Goal: Task Accomplishment & Management: Manage account settings

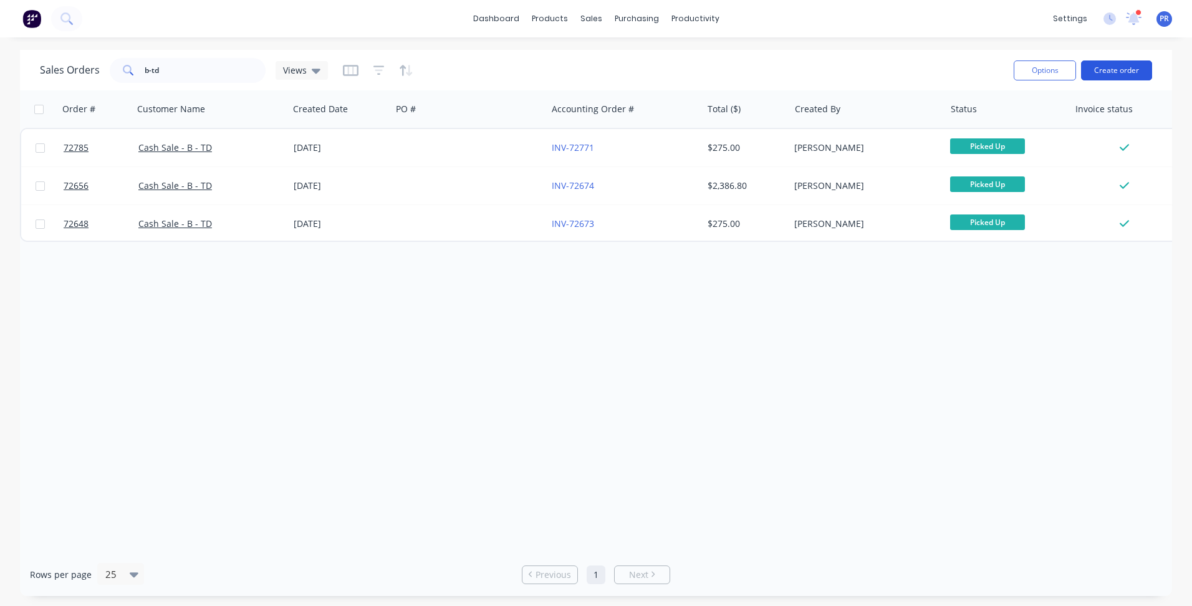
click at [1139, 70] on button "Create order" at bounding box center [1116, 70] width 71 height 20
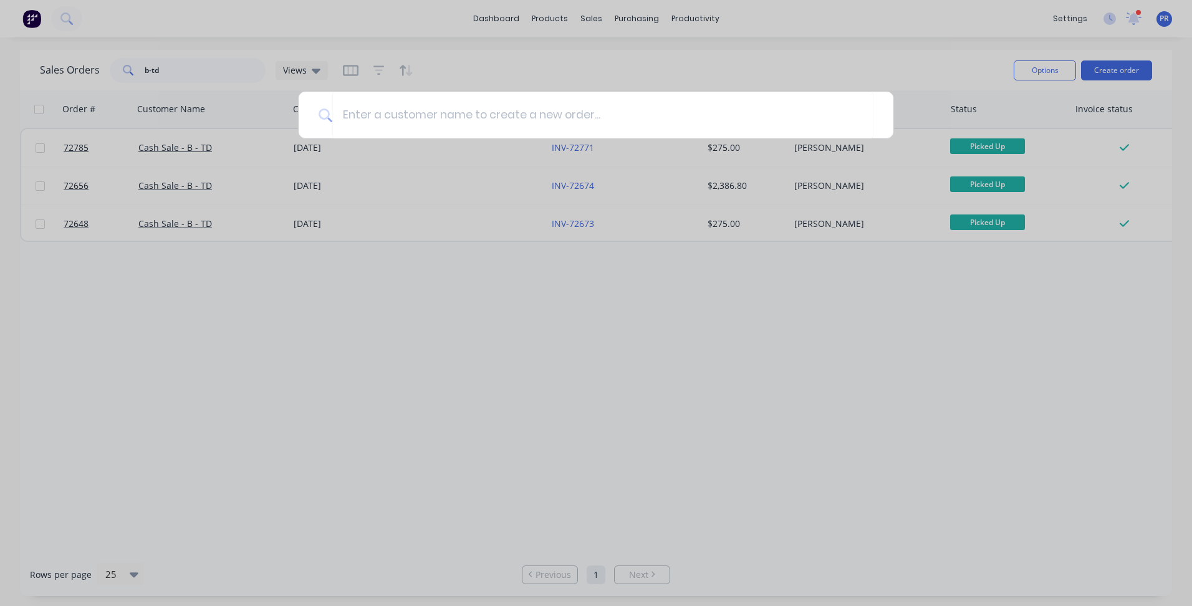
click at [938, 87] on div at bounding box center [596, 303] width 1192 height 606
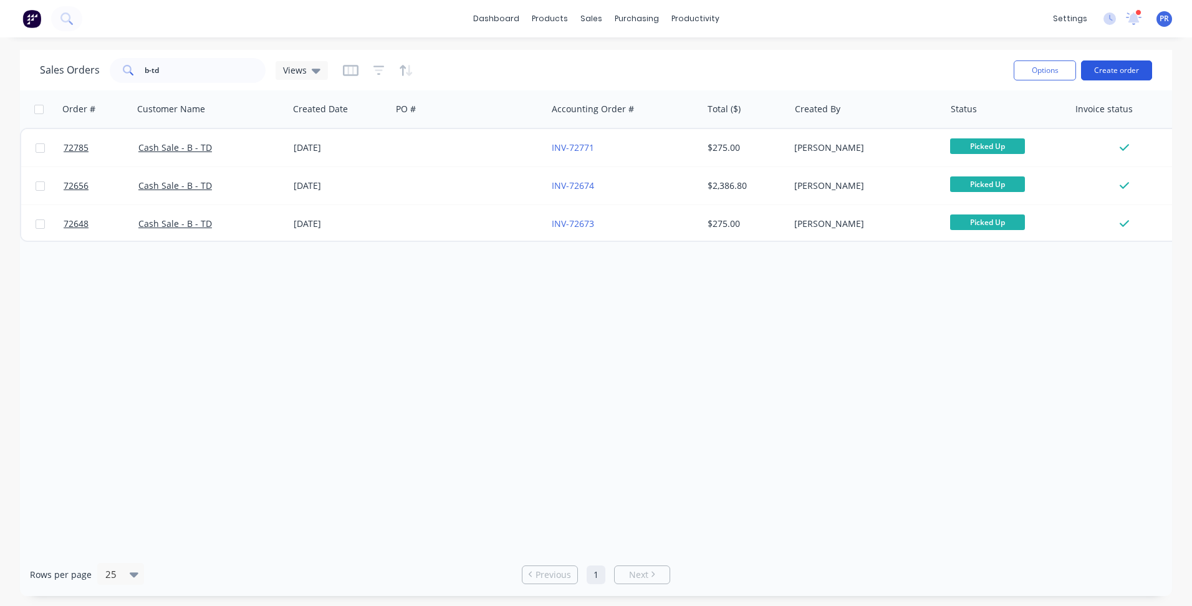
click at [1129, 69] on button "Create order" at bounding box center [1116, 70] width 71 height 20
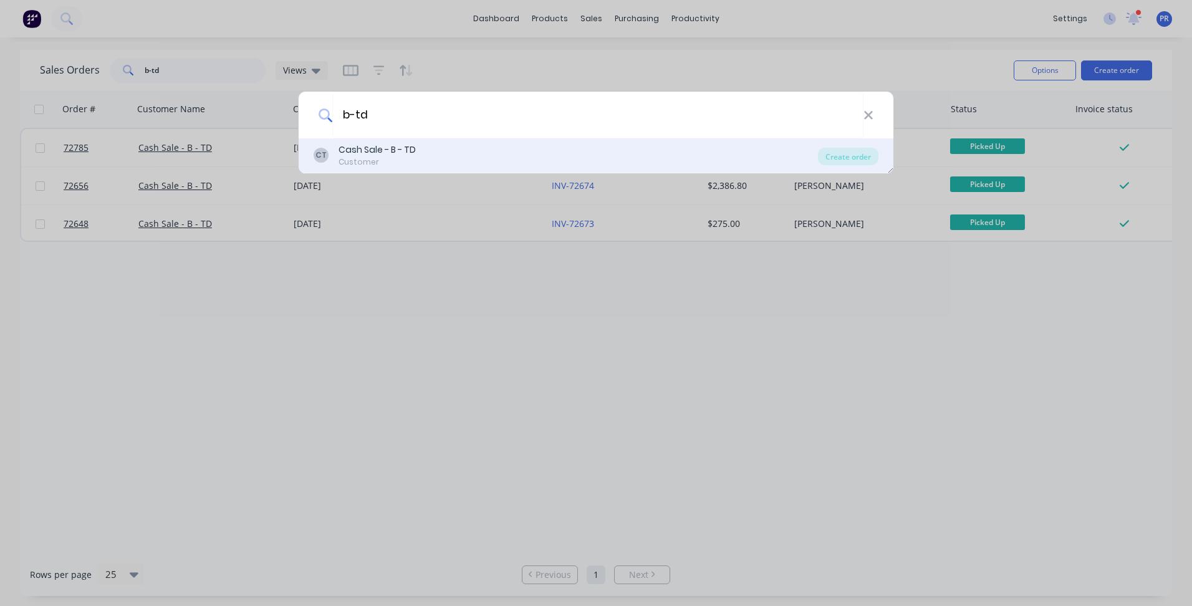
type input "b-td"
click at [426, 143] on div "CT Cash Sale - B - TD Customer" at bounding box center [565, 155] width 504 height 24
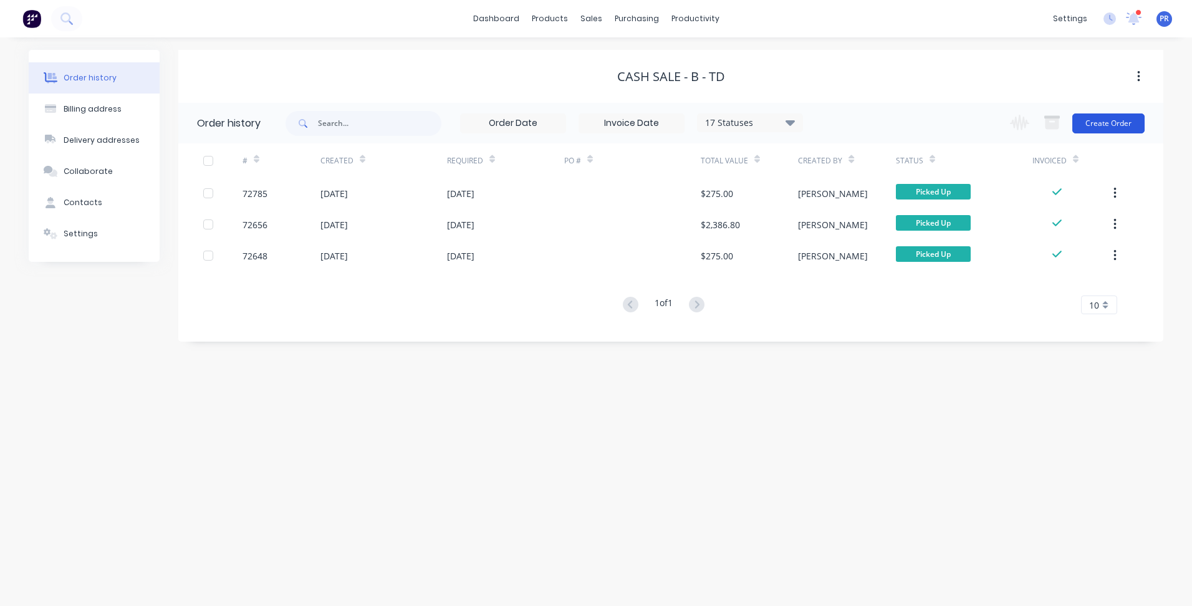
click at [1113, 120] on button "Create Order" at bounding box center [1108, 123] width 72 height 20
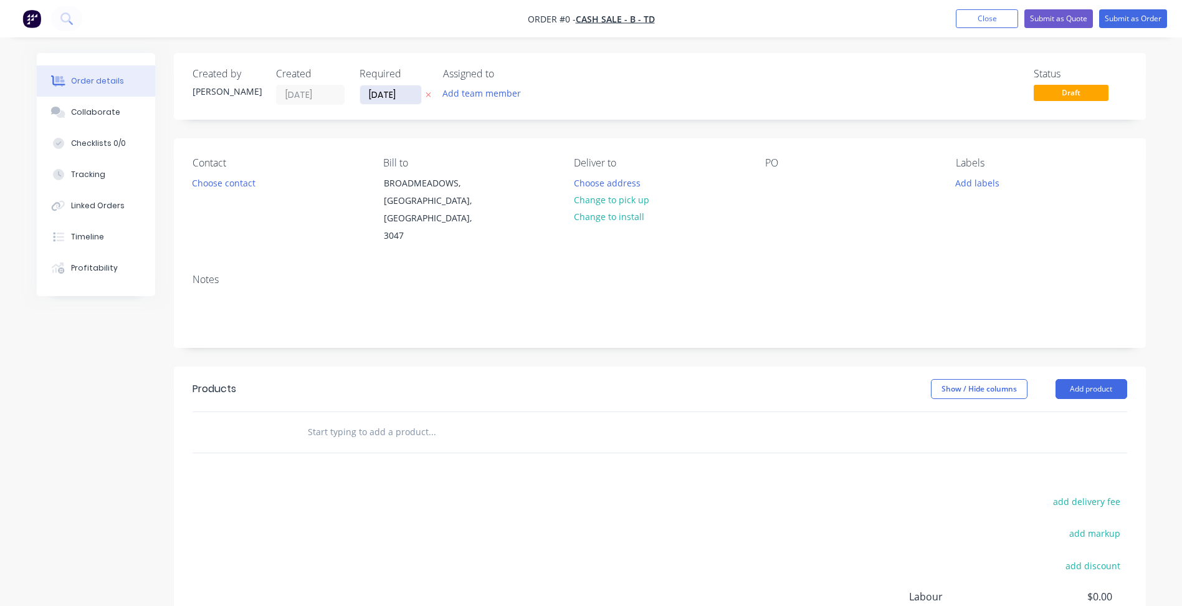
click at [378, 97] on input "[DATE]" at bounding box center [390, 94] width 61 height 19
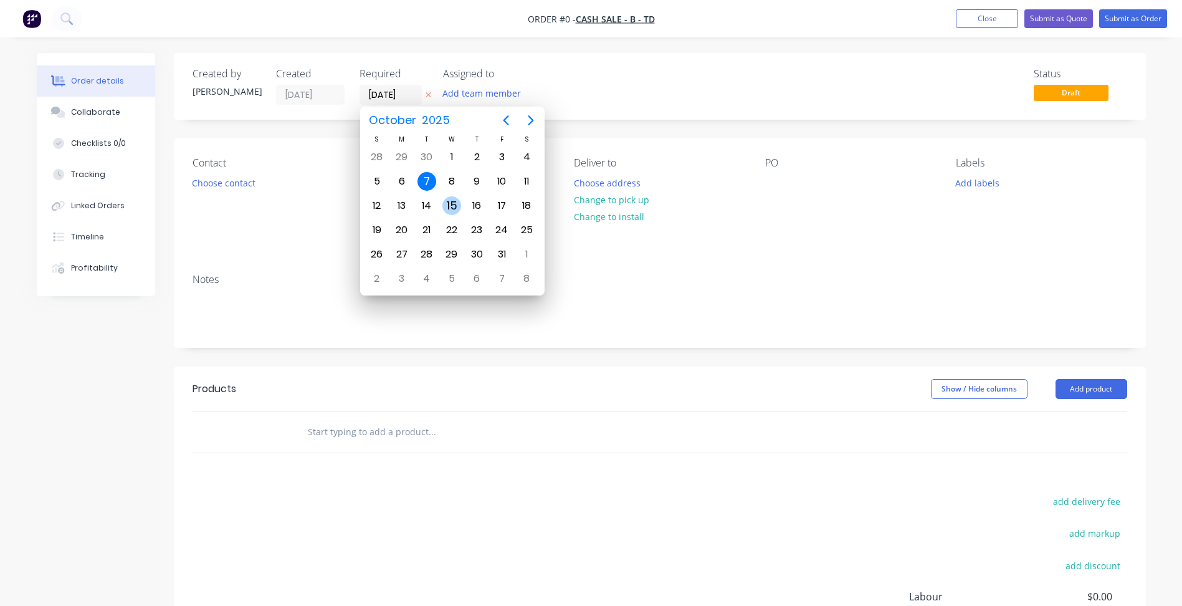
click at [449, 206] on div "15" at bounding box center [451, 205] width 19 height 19
type input "[DATE]"
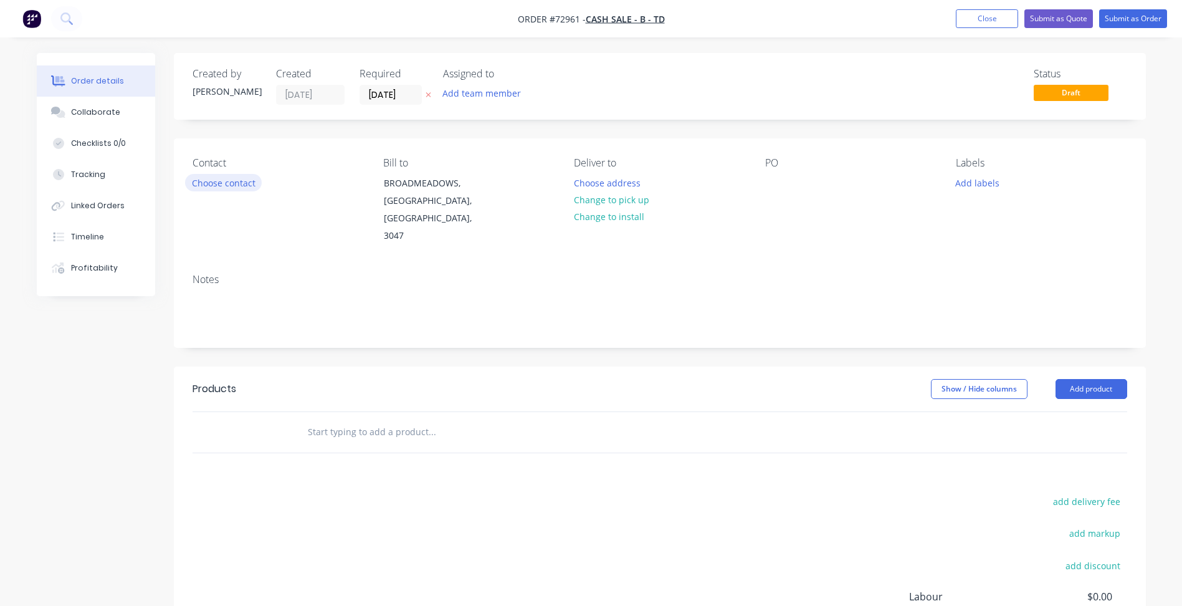
click at [221, 181] on button "Choose contact" at bounding box center [223, 182] width 77 height 17
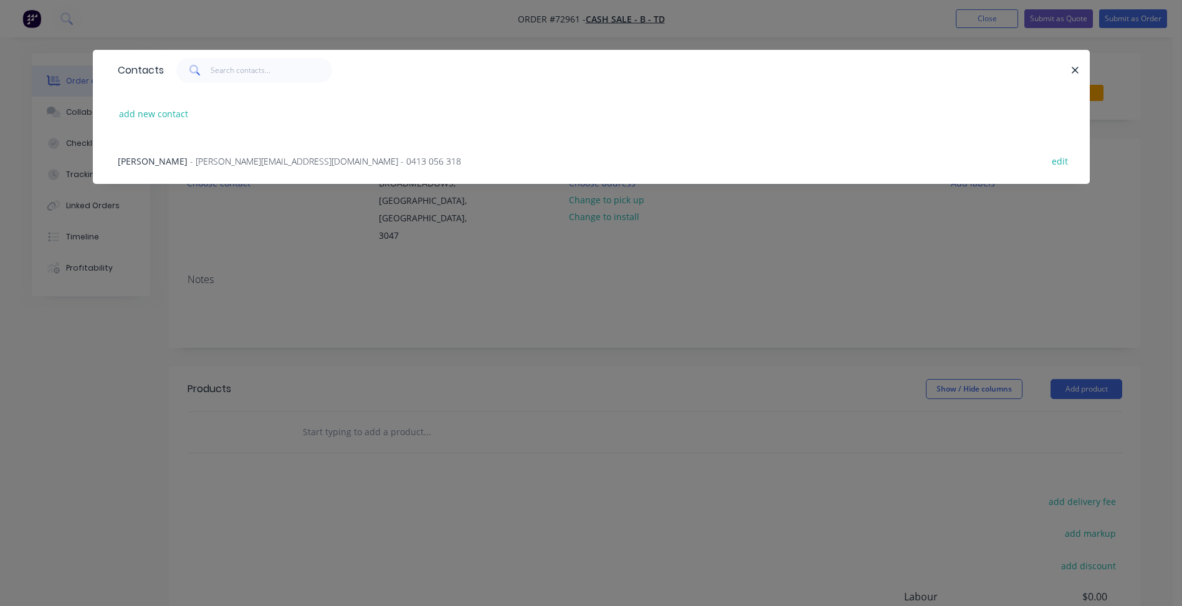
click at [165, 158] on span "[PERSON_NAME]" at bounding box center [153, 161] width 70 height 12
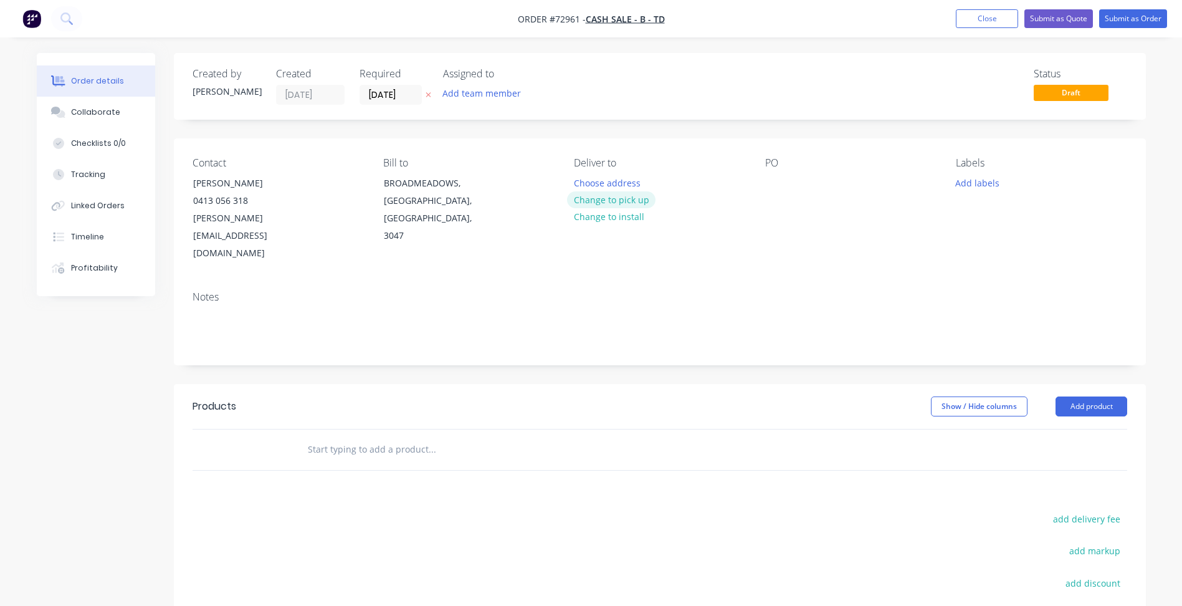
click at [590, 200] on button "Change to pick up" at bounding box center [611, 199] width 88 height 17
drag, startPoint x: 983, startPoint y: 181, endPoint x: 977, endPoint y: 184, distance: 7.3
click at [982, 181] on button "Add labels" at bounding box center [977, 182] width 57 height 17
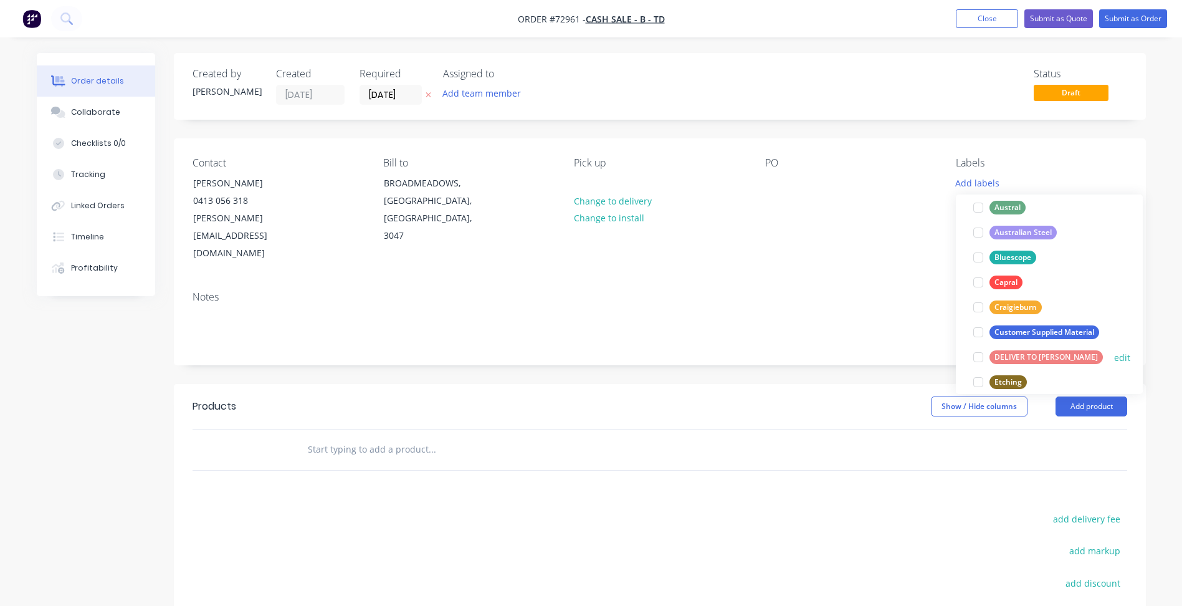
scroll to position [249, 0]
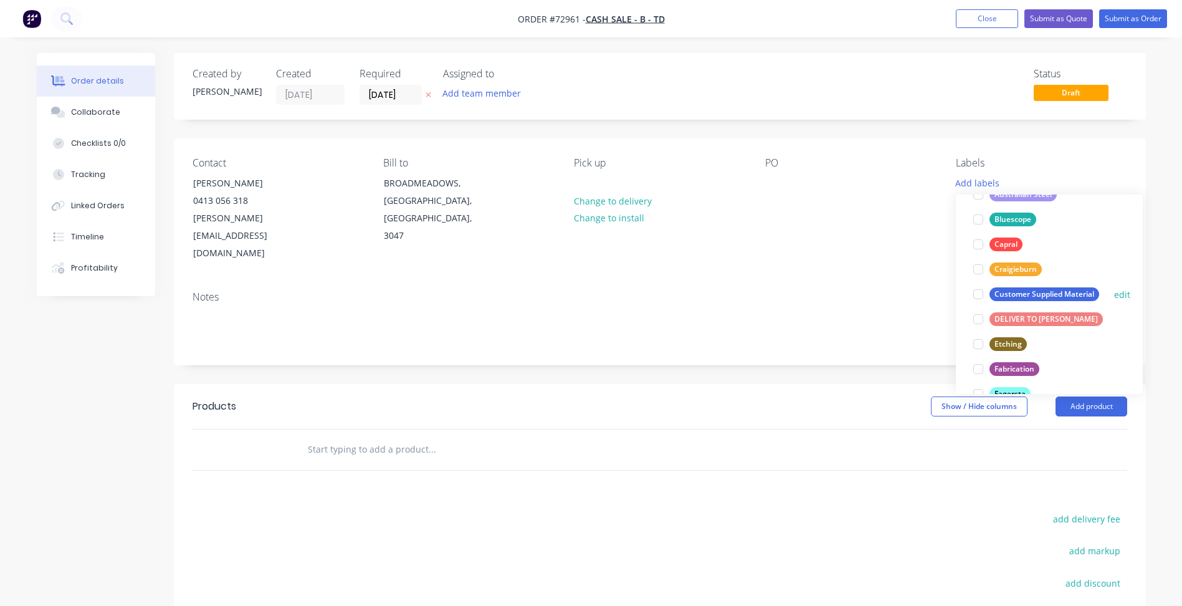
click at [980, 294] on div at bounding box center [978, 294] width 25 height 25
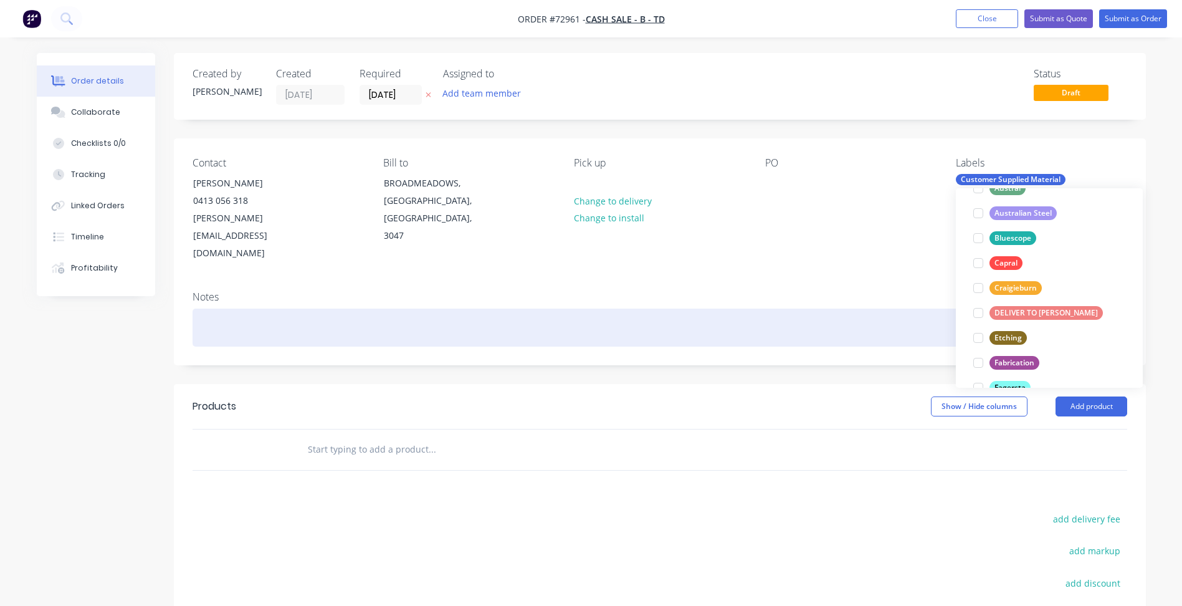
scroll to position [0, 0]
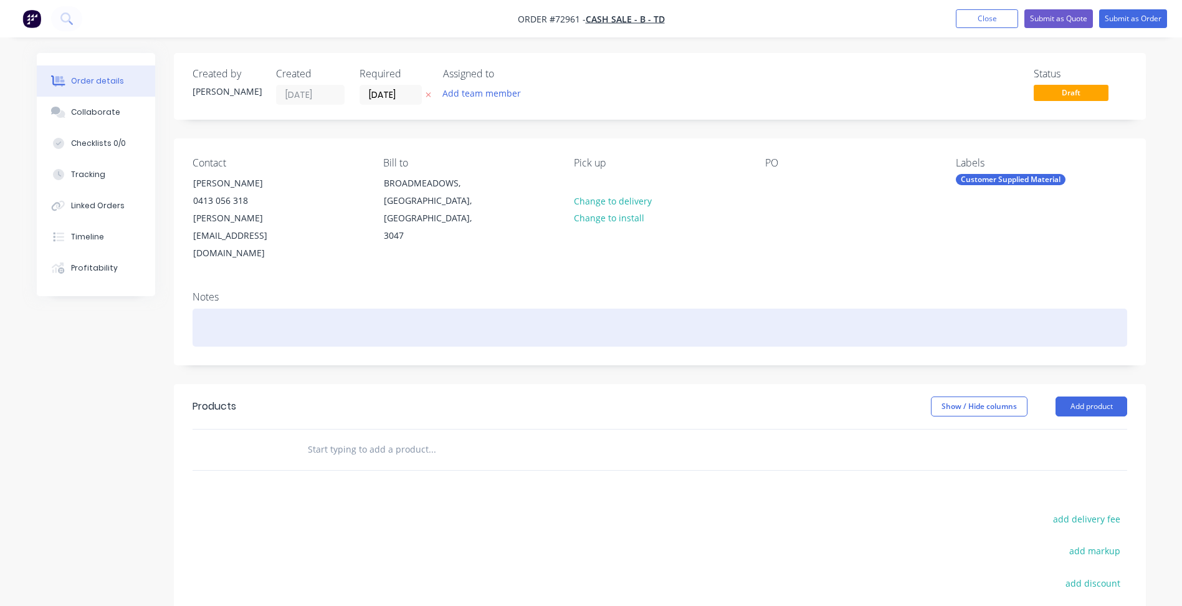
drag, startPoint x: 867, startPoint y: 297, endPoint x: 1115, endPoint y: 383, distance: 262.7
click at [873, 308] on div at bounding box center [660, 327] width 935 height 38
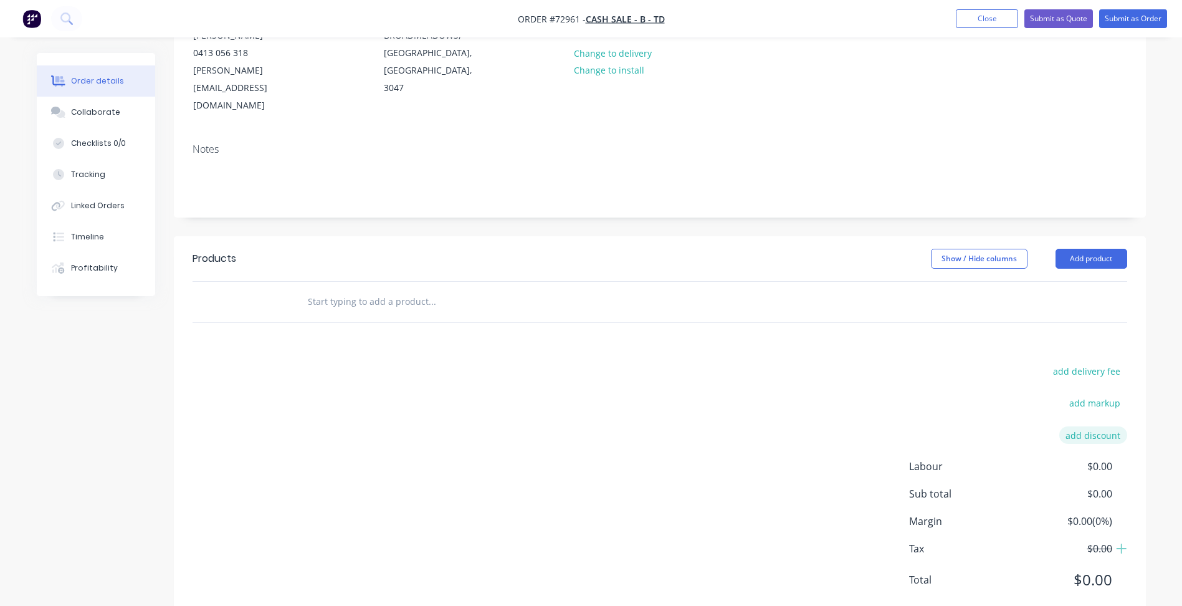
click at [1090, 426] on button "add discount" at bounding box center [1093, 434] width 68 height 17
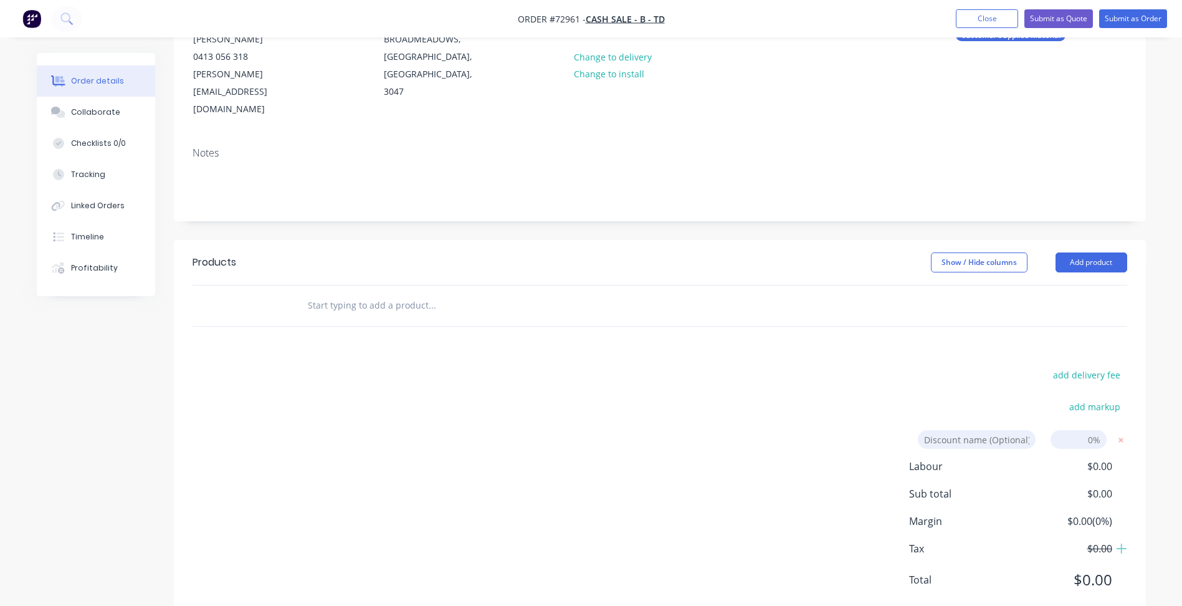
click at [952, 366] on div "add delivery fee add markup Discount name (Optional) 0% Labour $0.00 Sub total …" at bounding box center [660, 484] width 935 height 237
click at [1094, 240] on header "Products Show / Hide columns Add product" at bounding box center [660, 262] width 972 height 45
click at [1093, 252] on button "Add product" at bounding box center [1092, 262] width 72 height 20
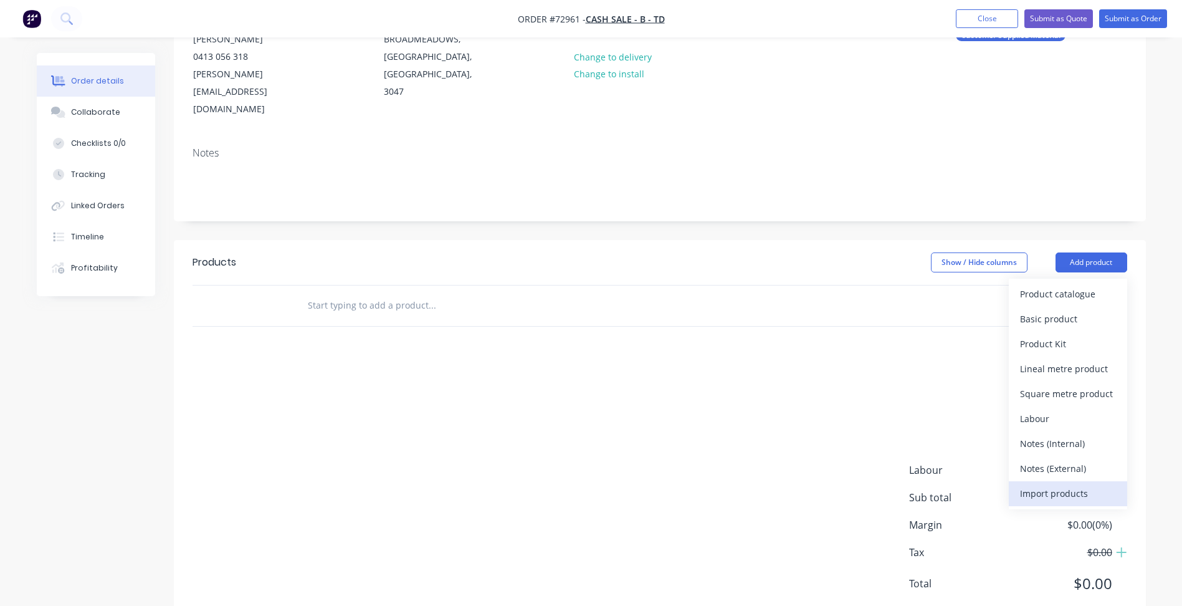
click at [1064, 484] on div "Import products" at bounding box center [1068, 493] width 96 height 18
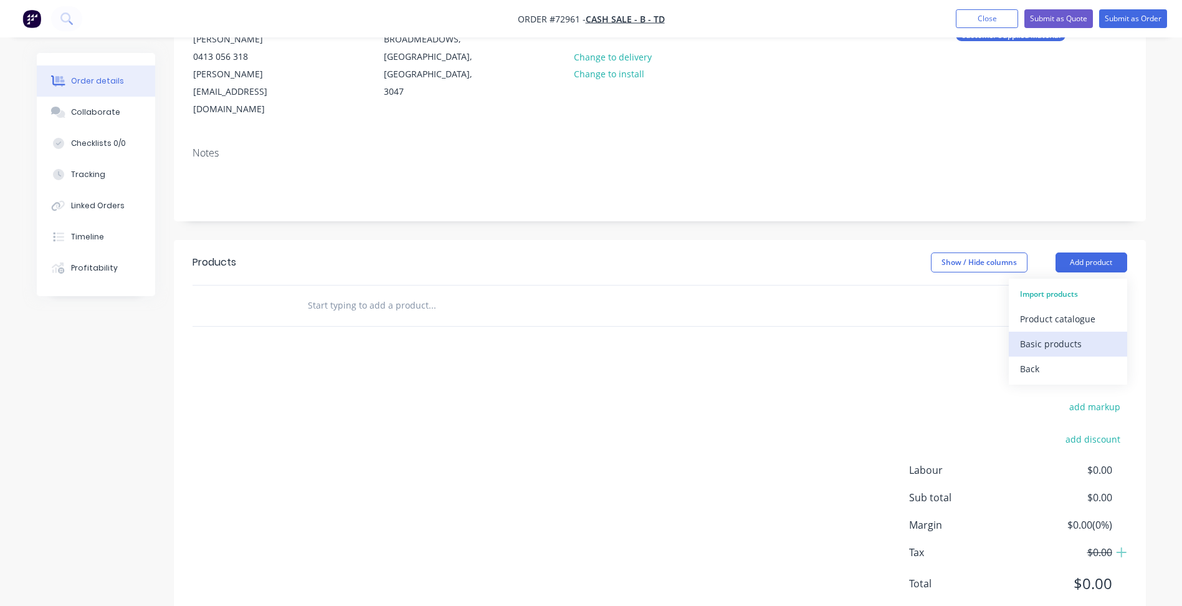
click at [1047, 335] on div "Basic products" at bounding box center [1068, 344] width 96 height 18
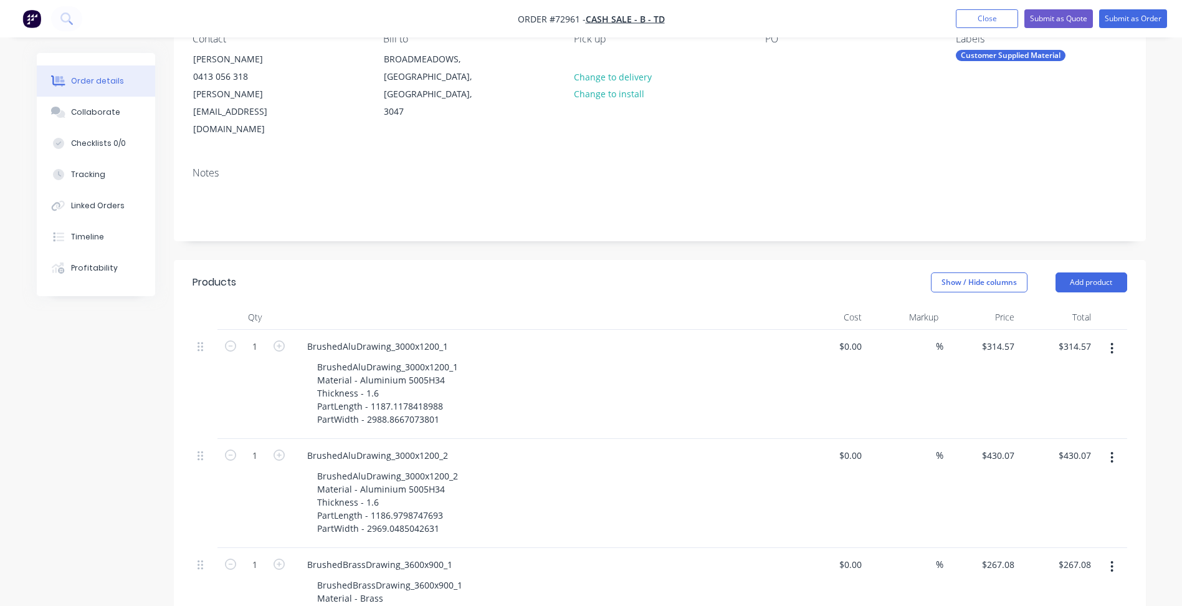
scroll to position [125, 0]
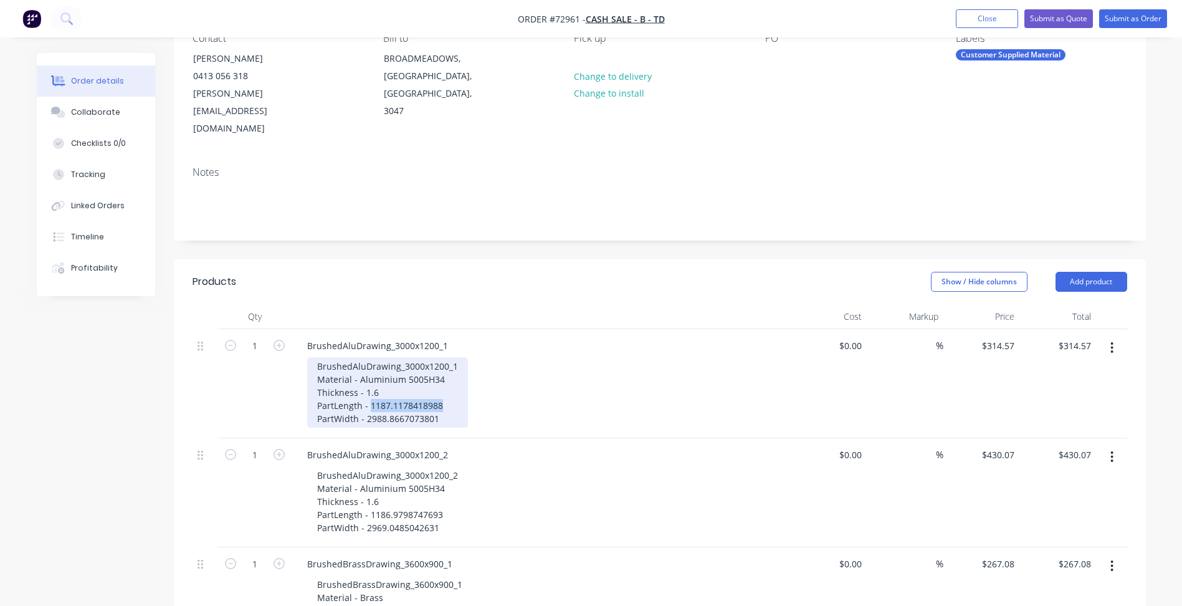
drag, startPoint x: 371, startPoint y: 372, endPoint x: 439, endPoint y: 372, distance: 68.6
click at [439, 372] on div "BrushedAluDrawing_3000x1200_1 Material - Aluminium 5005H34 Thickness - 1.6 Part…" at bounding box center [387, 392] width 161 height 70
drag, startPoint x: 368, startPoint y: 381, endPoint x: 436, endPoint y: 383, distance: 68.6
click at [436, 383] on div "BrushedAluDrawing_3000x1200_1 Material - Aluminium 5005H34 Thickness - 1.6 Part…" at bounding box center [387, 392] width 161 height 70
click at [373, 383] on div "BrushedAluDrawing_3000x1200_1 Material - Aluminium 5005H34 Thickness - 1.6 Part…" at bounding box center [387, 392] width 161 height 70
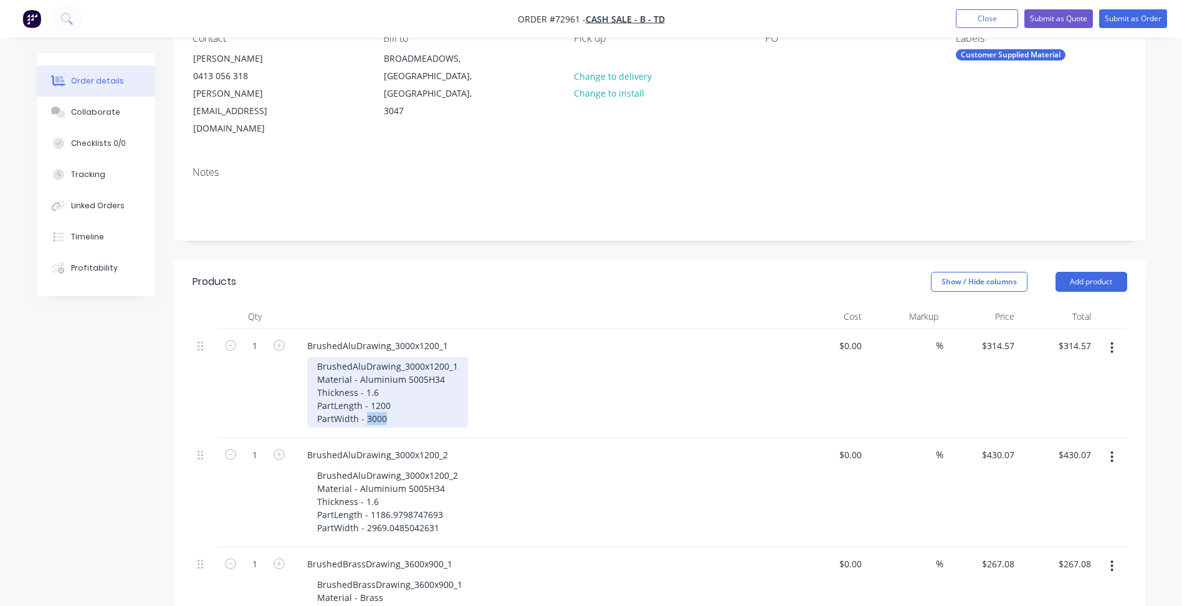
click at [373, 383] on div "BrushedAluDrawing_3000x1200_1 Material - Aluminium 5005H34 Thickness - 1.6 Part…" at bounding box center [387, 392] width 161 height 70
copy div "3000"
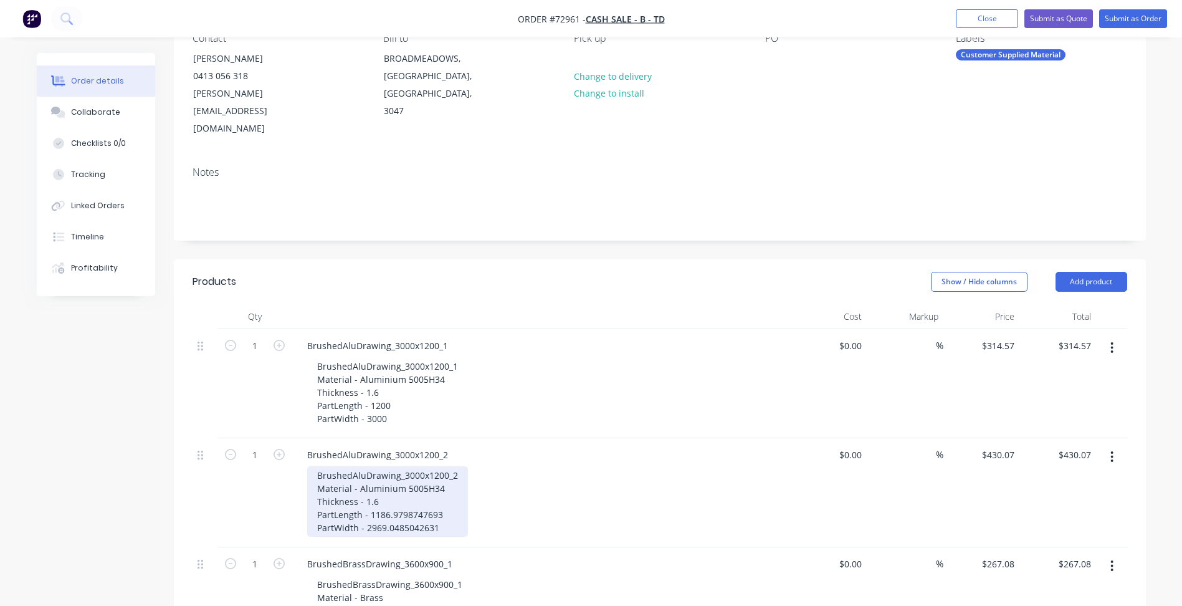
click at [377, 494] on div "BrushedAluDrawing_3000x1200_2 Material - Aluminium 5005H34 Thickness - 1.6 Part…" at bounding box center [387, 501] width 161 height 70
paste div
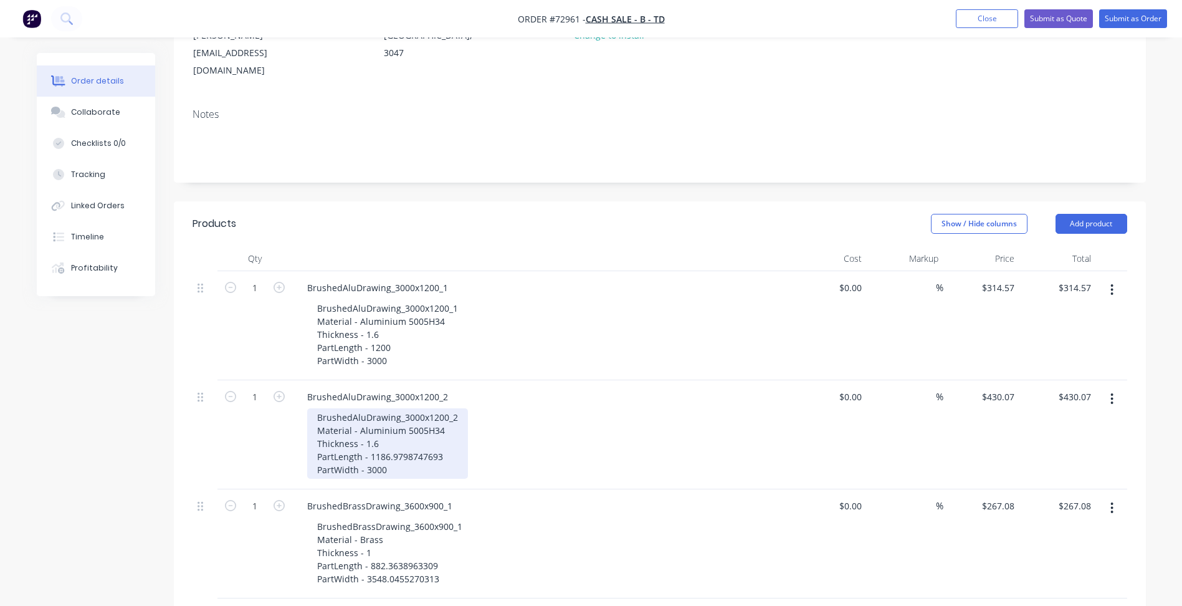
scroll to position [249, 0]
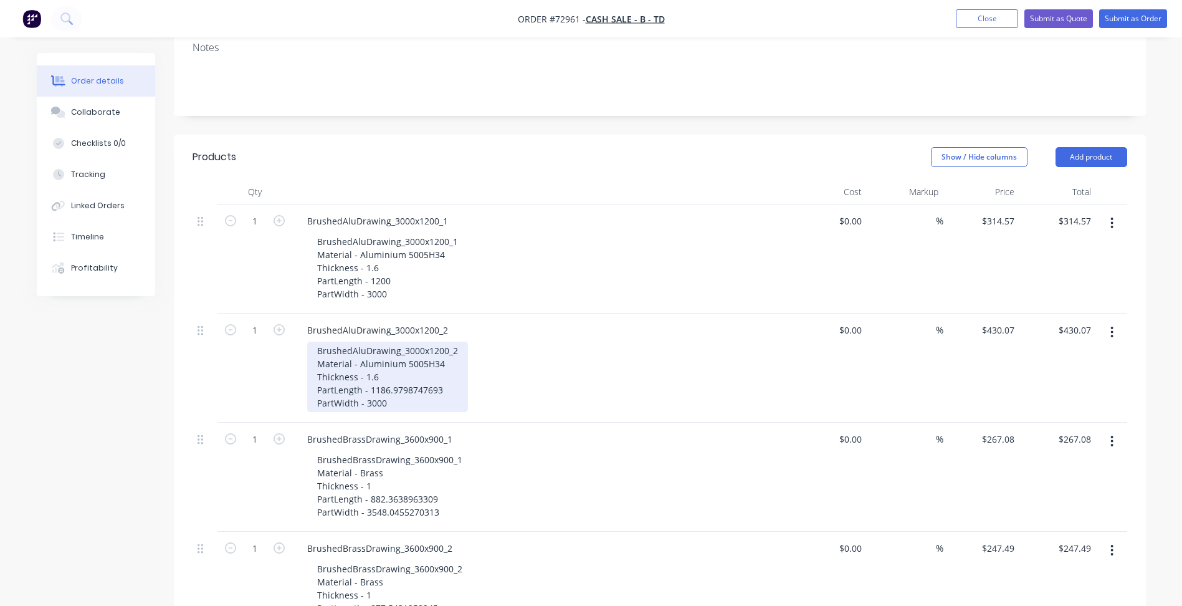
click at [385, 358] on div "BrushedAluDrawing_3000x1200_2 Material - Aluminium 5005H34 Thickness - 1.6 Part…" at bounding box center [387, 377] width 161 height 70
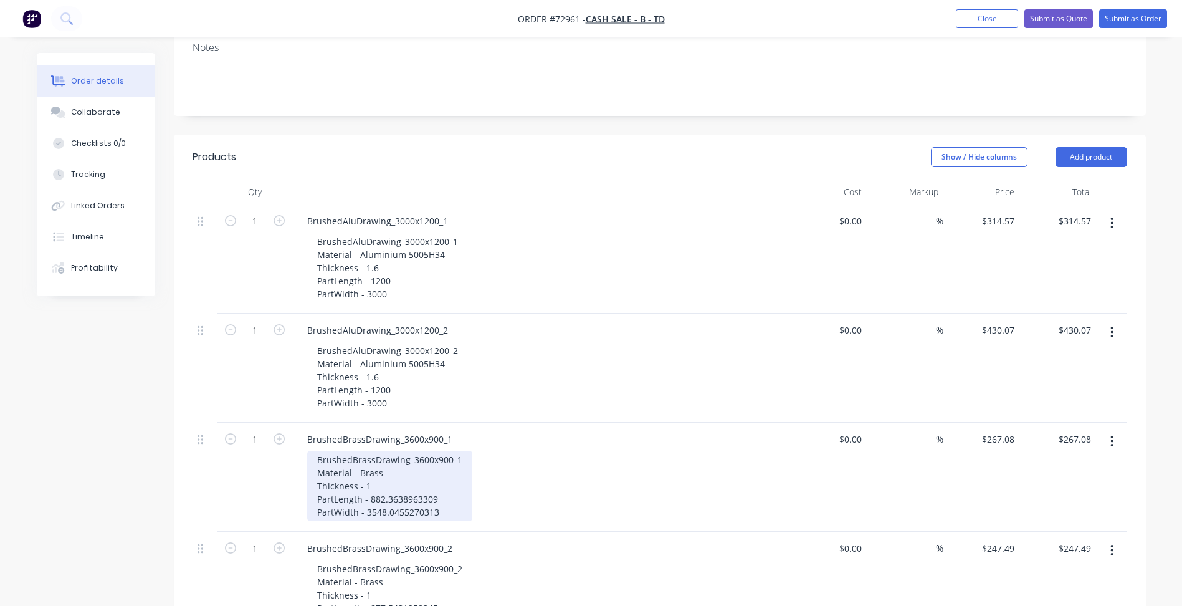
click at [397, 476] on div "BrushedBrassDrawing_3600x900_1 Material - Brass Thickness - 1 PartLength - 882.…" at bounding box center [389, 486] width 165 height 70
click at [397, 466] on div "BrushedBrassDrawing_3600x900_1 Material - Brass Thickness - 1 PartLength - 882.…" at bounding box center [389, 486] width 165 height 70
click at [375, 464] on div "BrushedBrassDrawing_3600x900_1 Material - Brass Thickness - 1 PartLength - 900 …" at bounding box center [389, 486] width 165 height 70
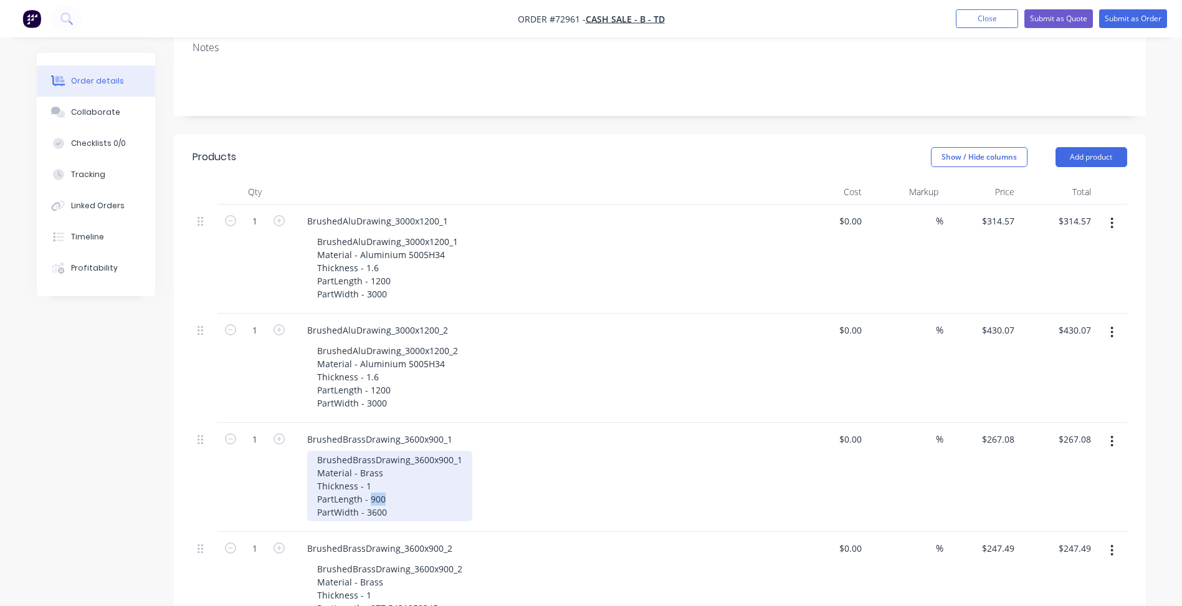
click at [375, 464] on div "BrushedBrassDrawing_3600x900_1 Material - Brass Thickness - 1 PartLength - 900 …" at bounding box center [389, 486] width 165 height 70
copy div "900"
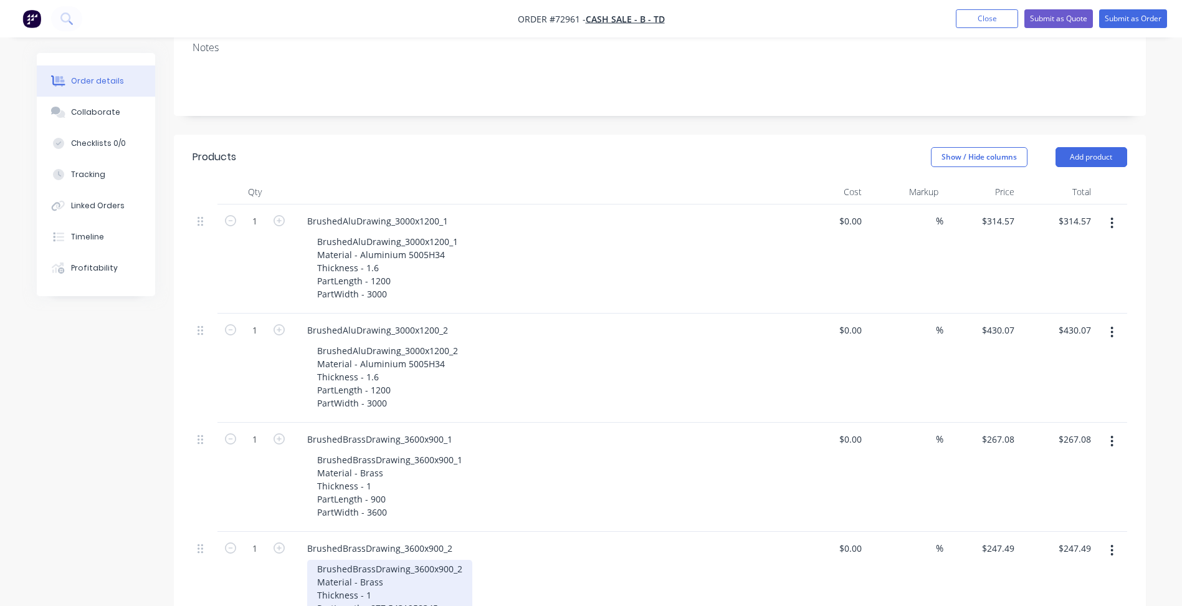
click at [390, 571] on div "BrushedBrassDrawing_3600x900_2 Material - Brass Thickness - 1 PartLength - 877.…" at bounding box center [389, 595] width 165 height 70
paste div
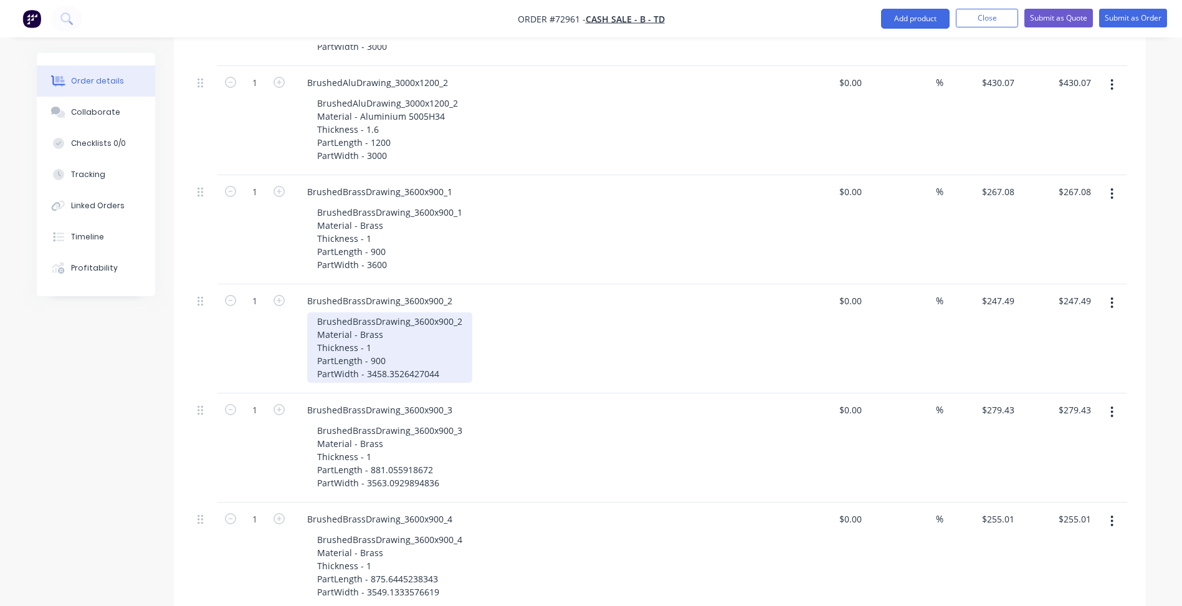
scroll to position [499, 0]
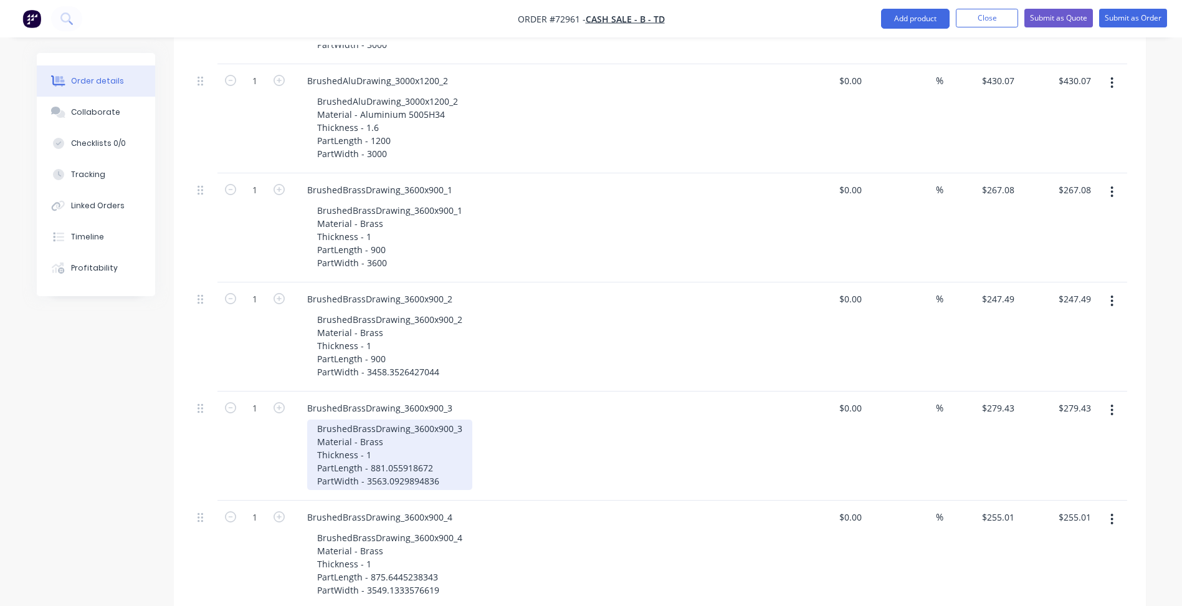
click at [405, 433] on div "BrushedBrassDrawing_3600x900_3 Material - Brass Thickness - 1 PartLength - 881.…" at bounding box center [389, 454] width 165 height 70
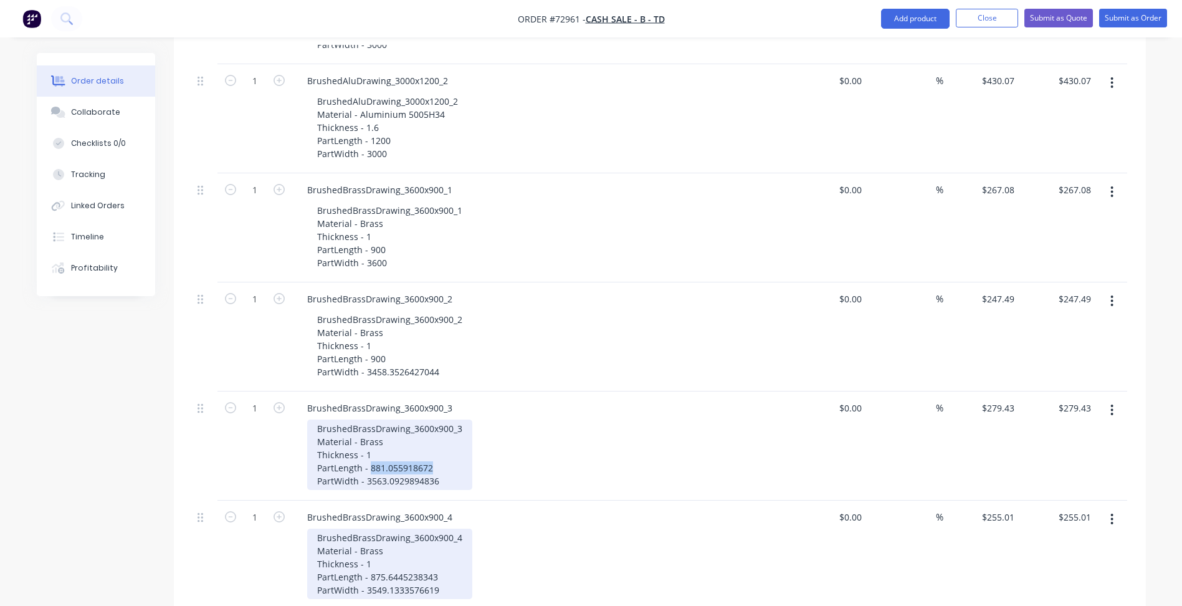
paste div
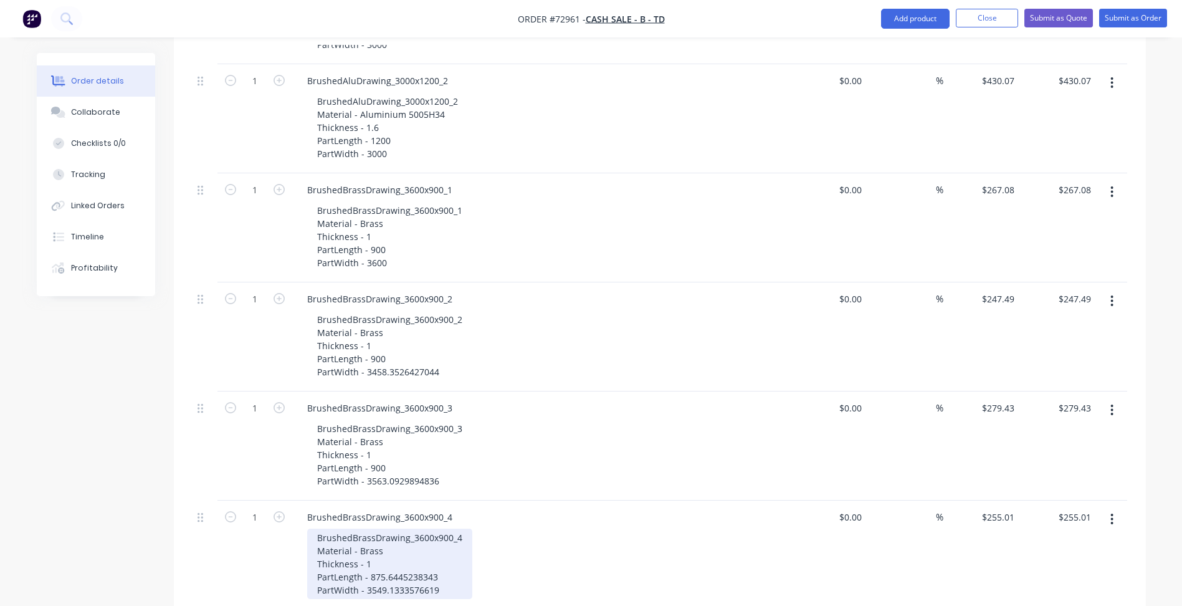
click at [399, 546] on div "BrushedBrassDrawing_3600x900_4 Material - Brass Thickness - 1 PartLength - 875.…" at bounding box center [389, 563] width 165 height 70
paste div
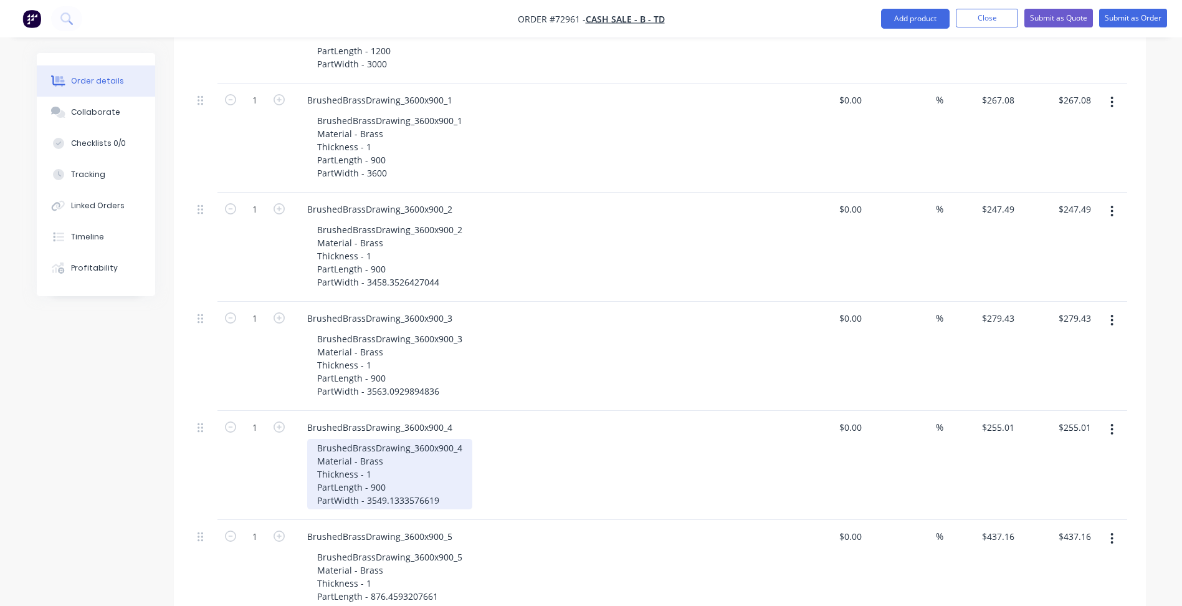
scroll to position [686, 0]
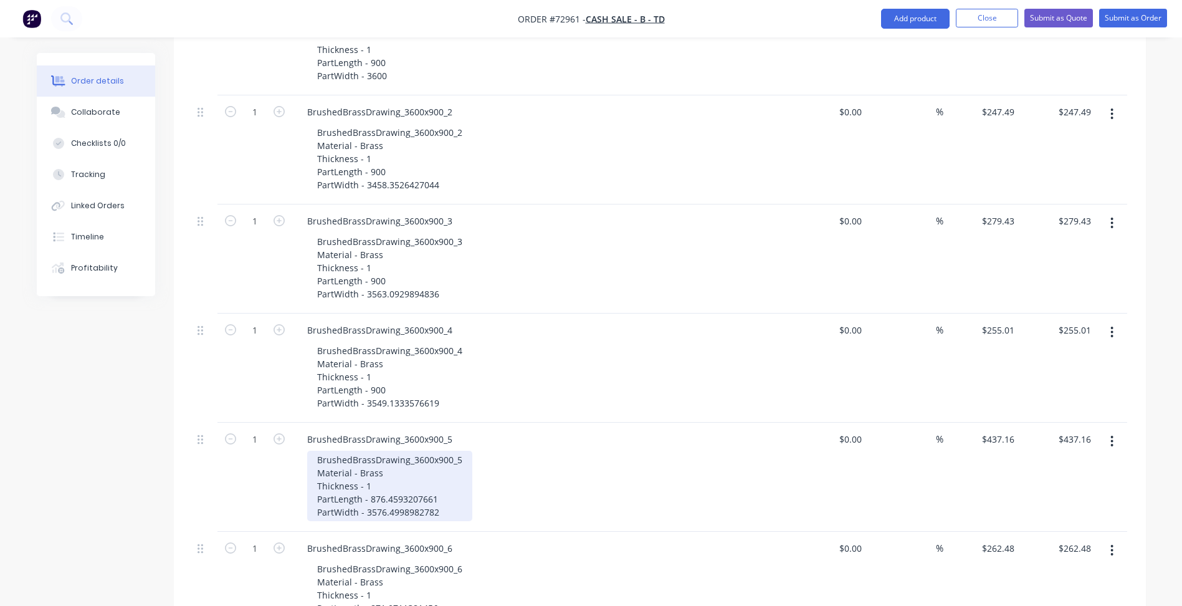
click at [409, 466] on div "BrushedBrassDrawing_3600x900_5 Material - Brass Thickness - 1 PartLength - 876.…" at bounding box center [389, 486] width 165 height 70
paste div
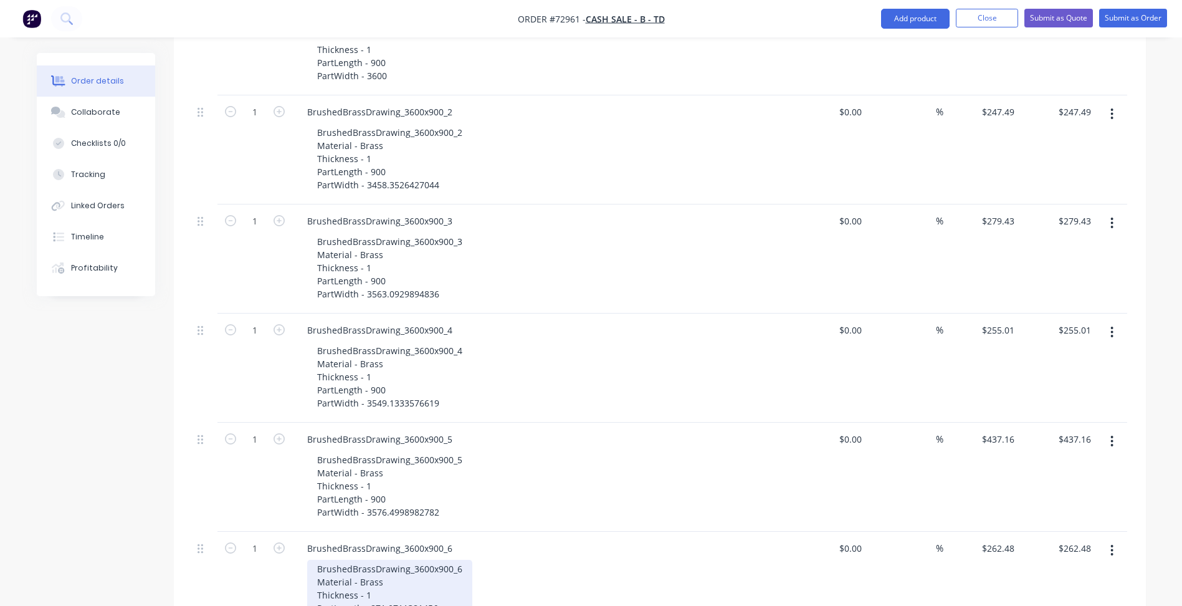
click at [401, 574] on div "BrushedBrassDrawing_3600x900_6 Material - Brass Thickness - 1 PartLength - 871.…" at bounding box center [389, 595] width 165 height 70
paste div
click at [408, 591] on div "BrushedBrassDrawing_3600x900_6 Material - Brass Thickness - 1 PartLength - 900 …" at bounding box center [389, 595] width 165 height 70
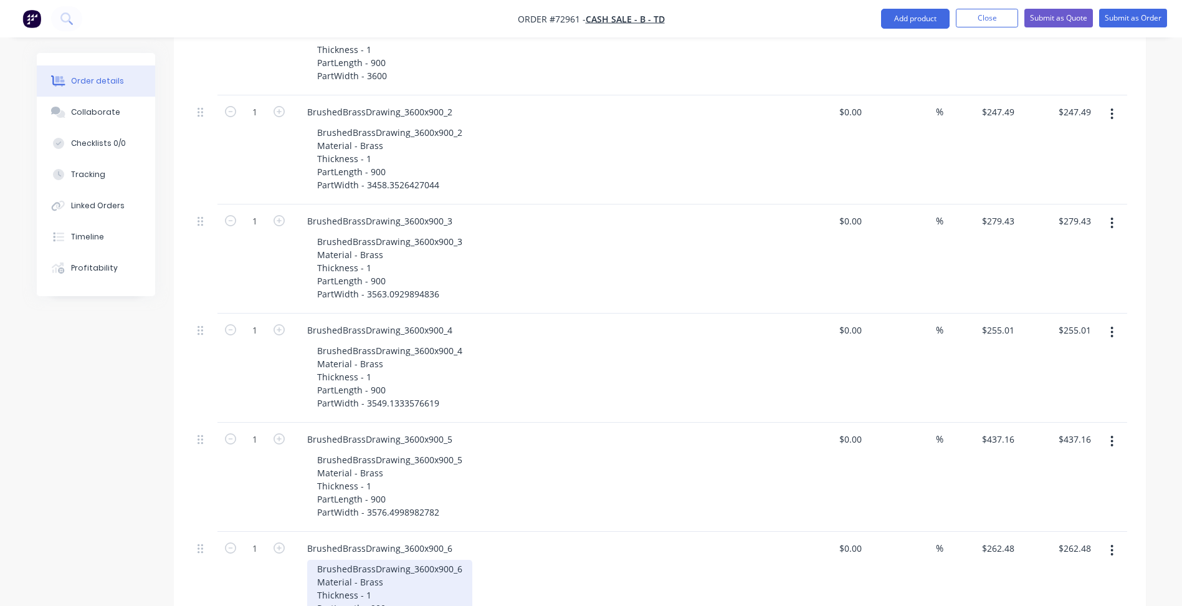
drag, startPoint x: 382, startPoint y: 573, endPoint x: 371, endPoint y: 584, distance: 15.9
click at [381, 573] on div "BrushedBrassDrawing_3600x900_6 Material - Brass Thickness - 1 PartLength - 900 …" at bounding box center [389, 595] width 165 height 70
click at [371, 584] on div "BrushedBrassDrawing_3600x900_6 Material - Brass Thickness - 1 PartLength - 900 …" at bounding box center [389, 595] width 165 height 70
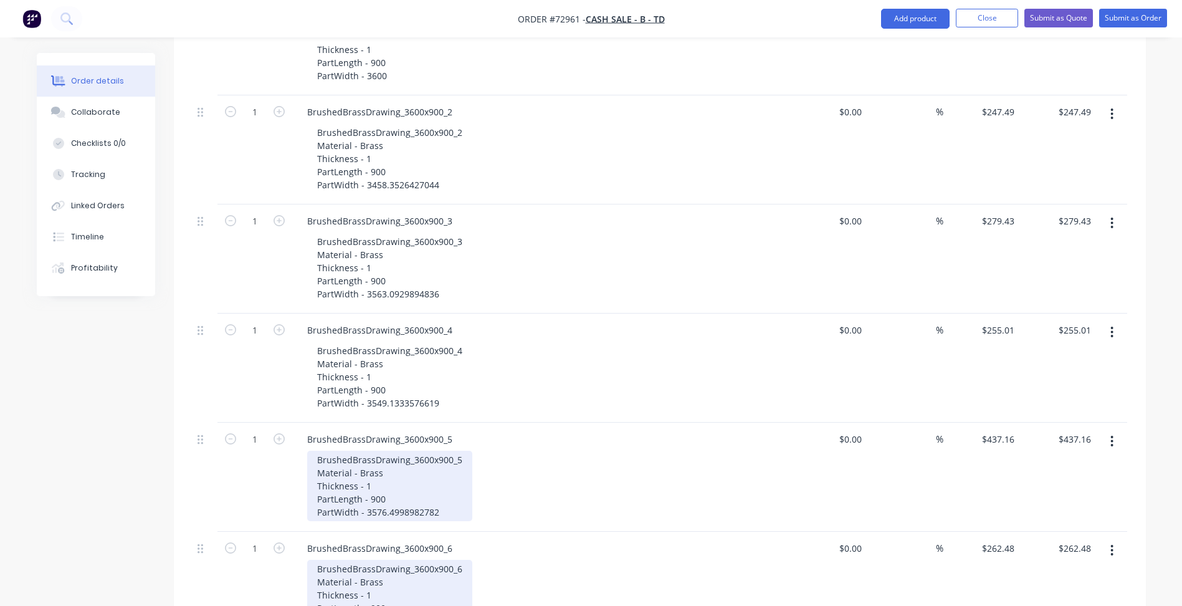
copy div "3600"
click at [406, 477] on div "BrushedBrassDrawing_3600x900_5 Material - Brass Thickness - 1 PartLength - 900 …" at bounding box center [389, 486] width 165 height 70
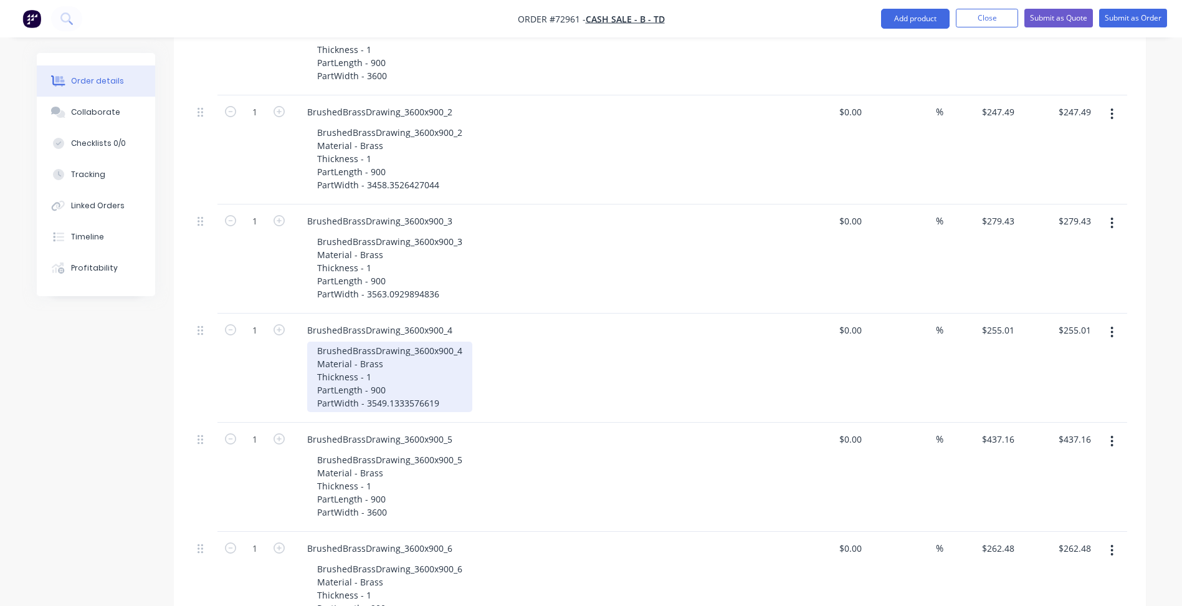
click at [404, 364] on div "BrushedBrassDrawing_3600x900_4 Material - Brass Thickness - 1 PartLength - 900 …" at bounding box center [389, 377] width 165 height 70
drag, startPoint x: 404, startPoint y: 364, endPoint x: 413, endPoint y: 278, distance: 86.4
click at [404, 364] on div "BrushedBrassDrawing_3600x900_4 Material - Brass Thickness - 1 PartLength - 900 …" at bounding box center [389, 377] width 165 height 70
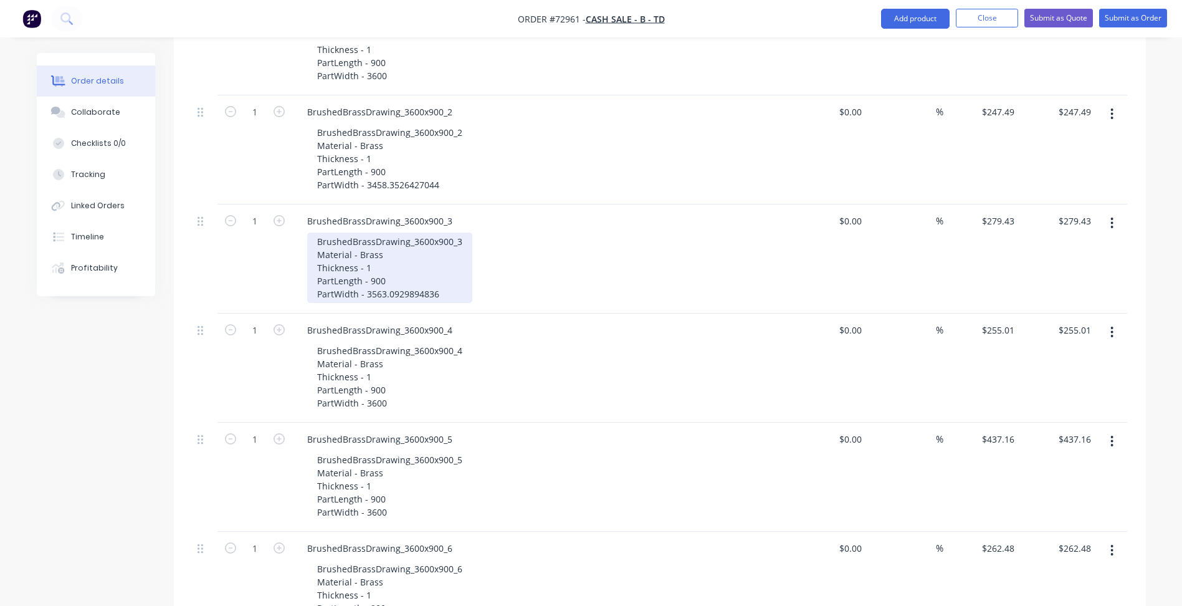
click at [413, 261] on div "BrushedBrassDrawing_3600x900_3 Material - Brass Thickness - 1 PartLength - 900 …" at bounding box center [389, 267] width 165 height 70
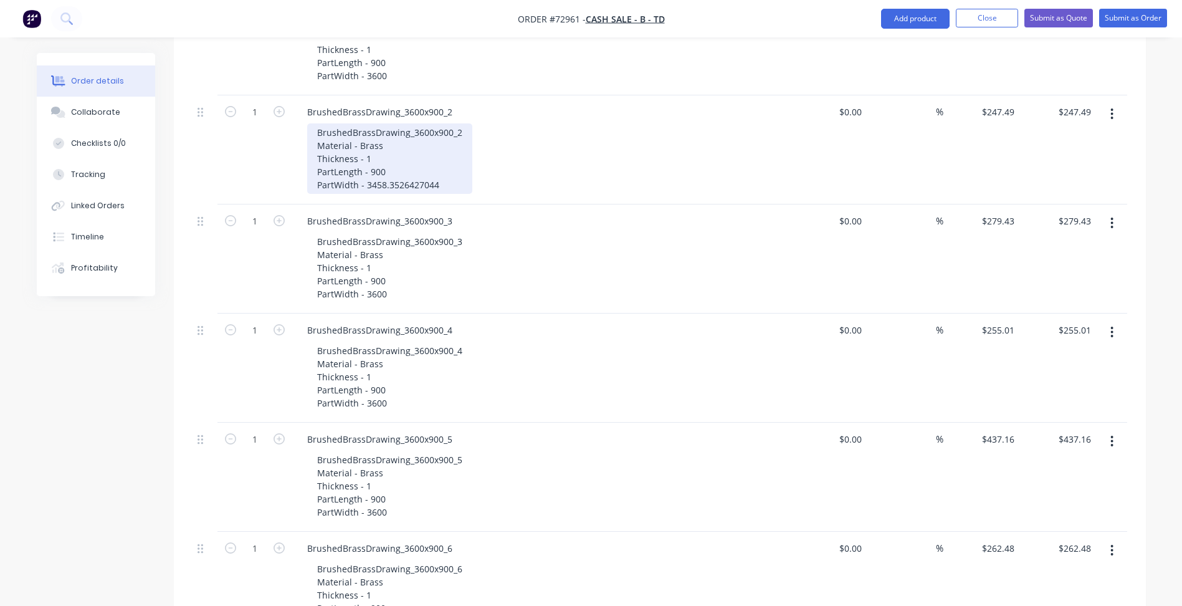
click at [415, 155] on div "BrushedBrassDrawing_3600x900_2 Material - Brass Thickness - 1 PartLength - 900 …" at bounding box center [389, 158] width 165 height 70
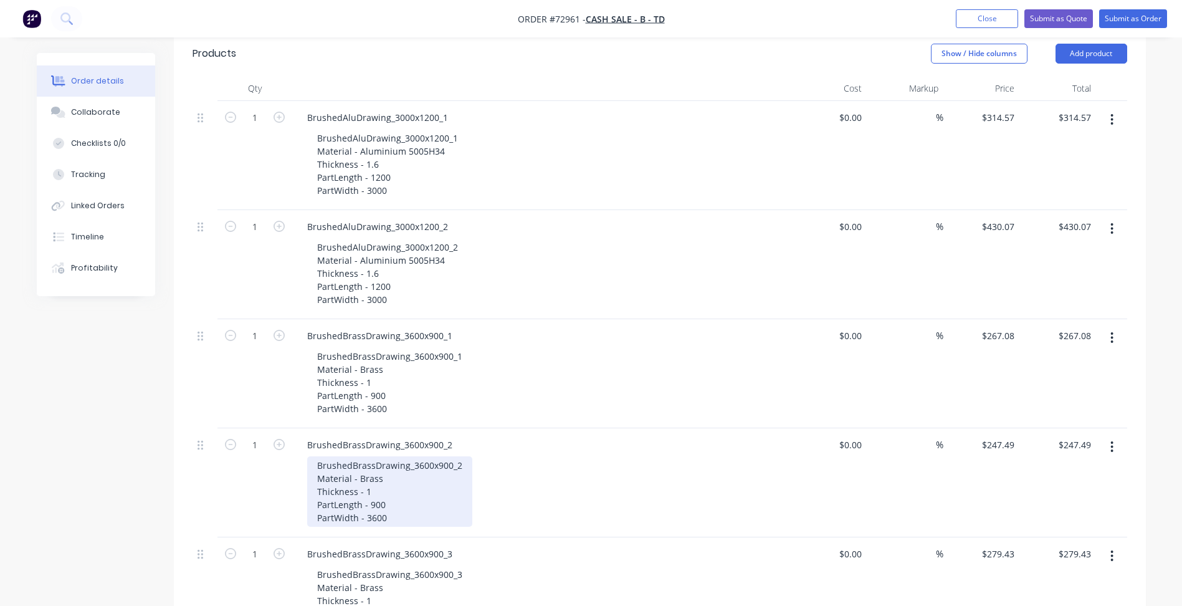
scroll to position [249, 0]
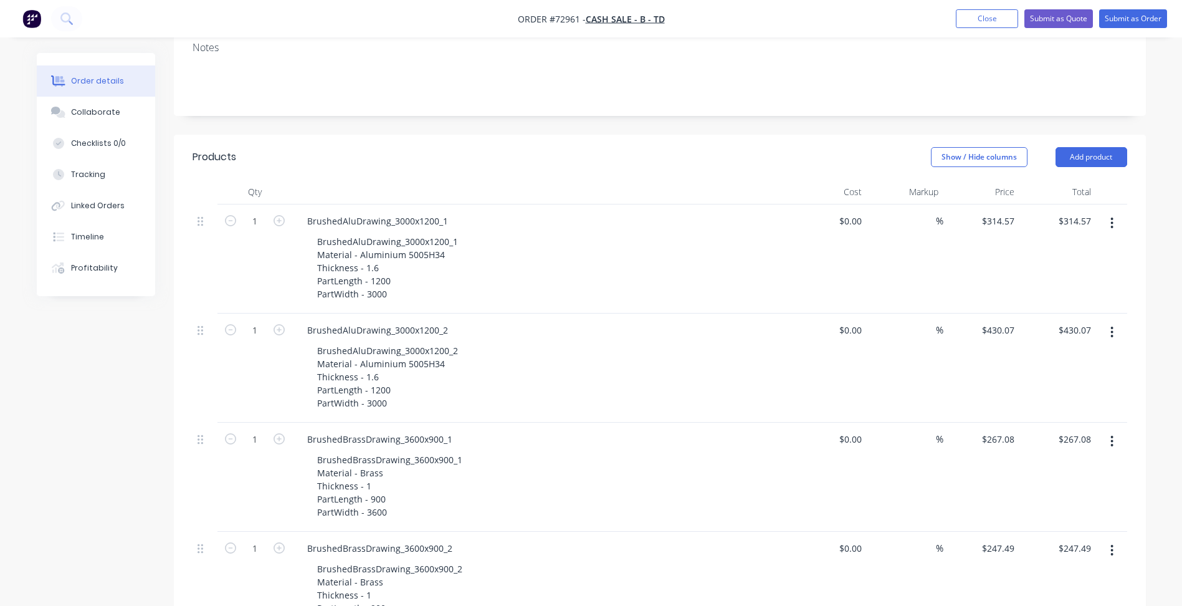
click at [724, 135] on header "Products Show / Hide columns Add product" at bounding box center [660, 157] width 972 height 45
click at [1119, 23] on button "Submit as Order" at bounding box center [1133, 18] width 68 height 19
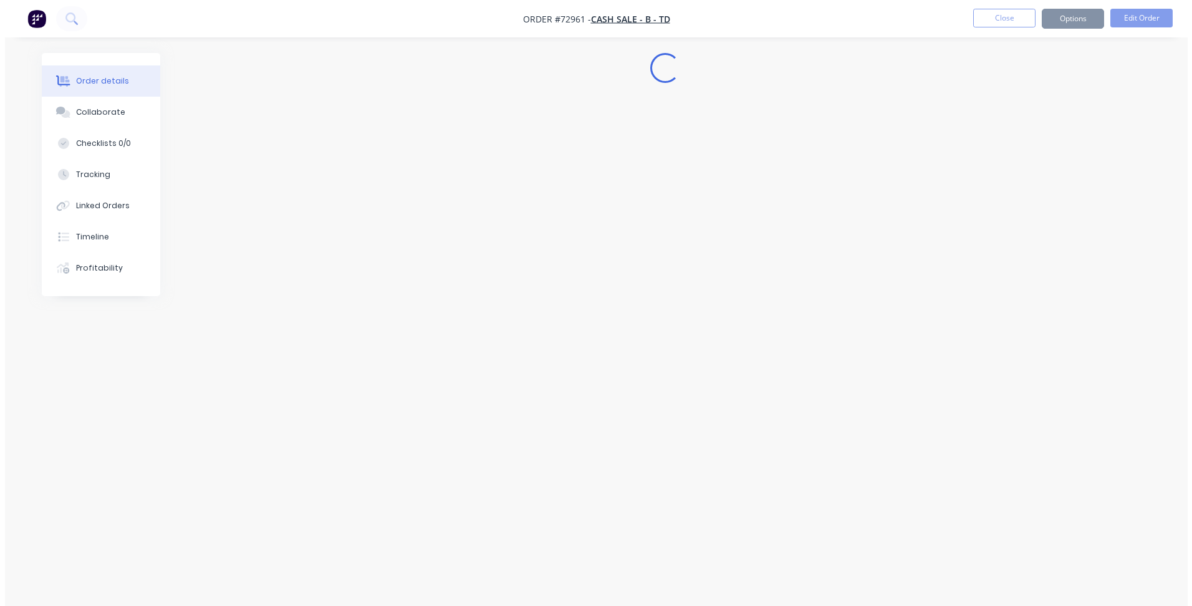
scroll to position [0, 0]
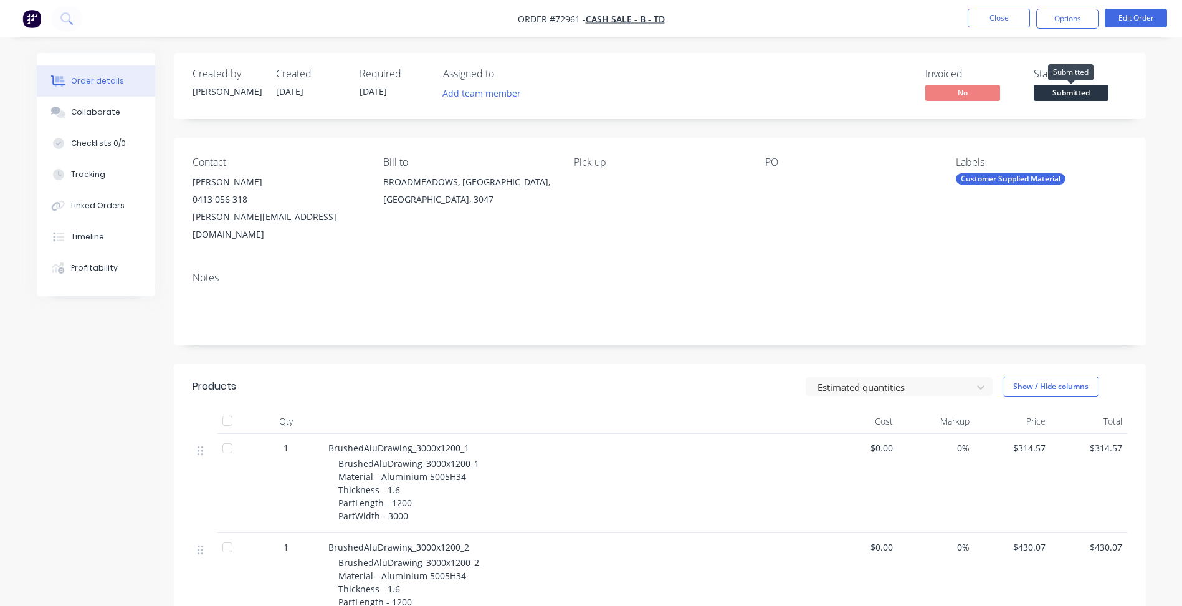
click at [1066, 97] on span "Submitted" at bounding box center [1071, 93] width 75 height 16
click at [993, 20] on button "Close" at bounding box center [999, 18] width 62 height 19
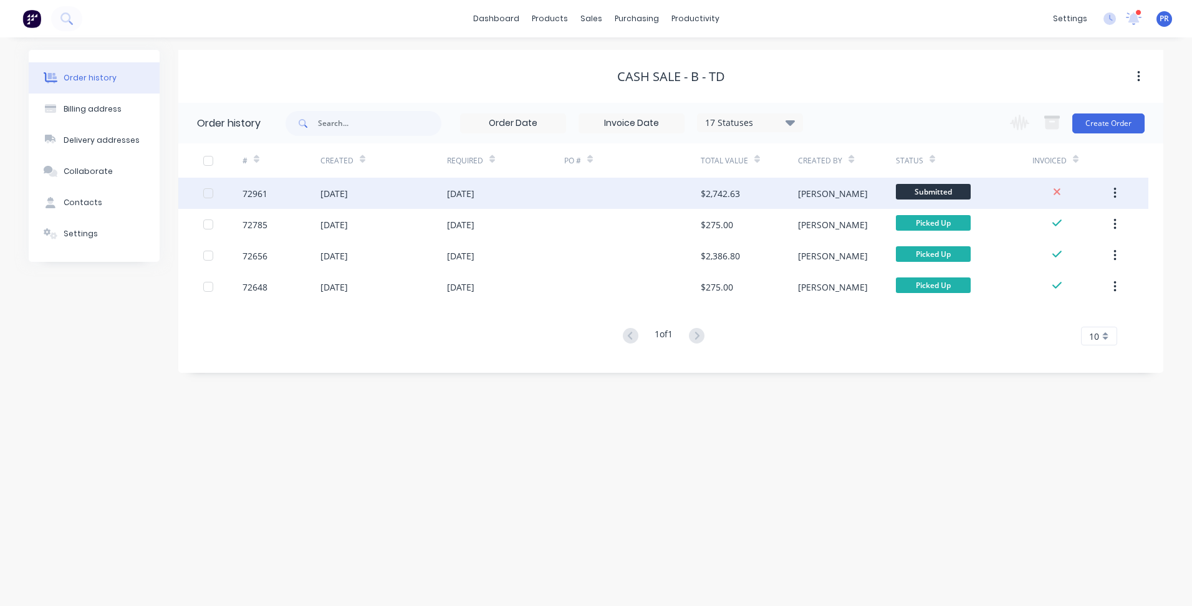
click at [937, 196] on span "Submitted" at bounding box center [933, 192] width 75 height 16
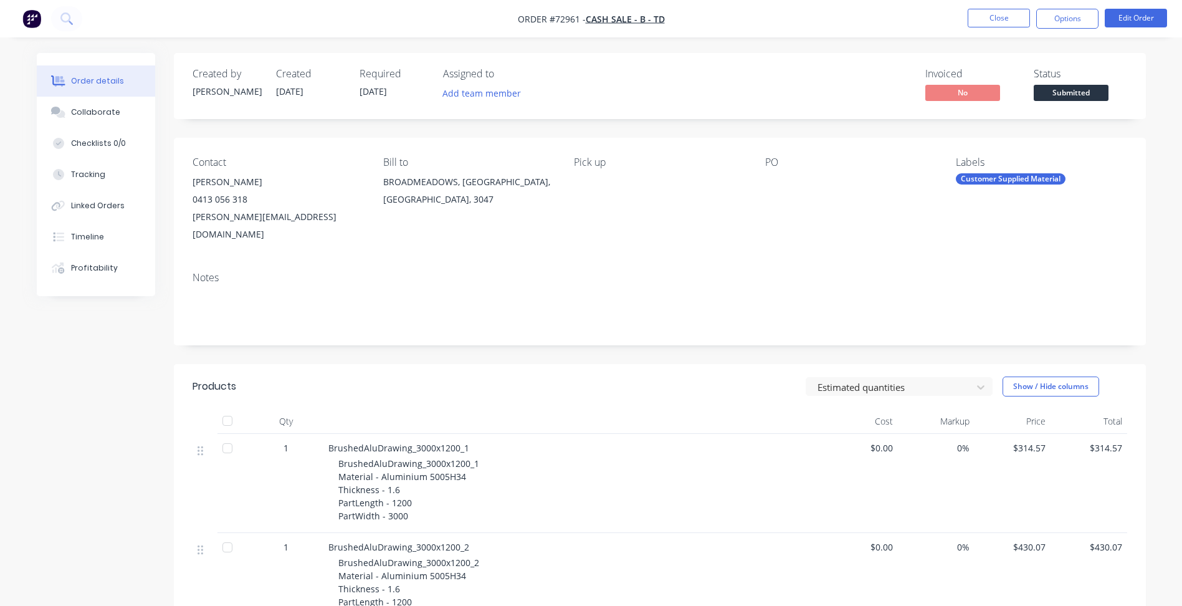
click at [1078, 96] on span "Submitted" at bounding box center [1071, 93] width 75 height 16
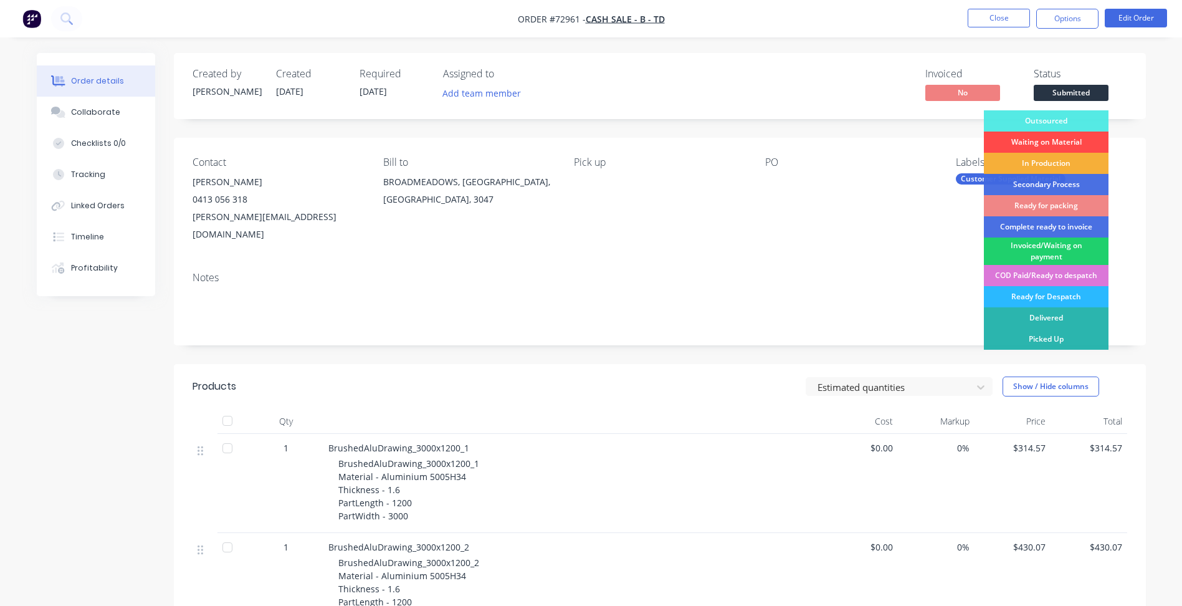
click at [1045, 141] on div "Waiting on Material" at bounding box center [1046, 142] width 125 height 21
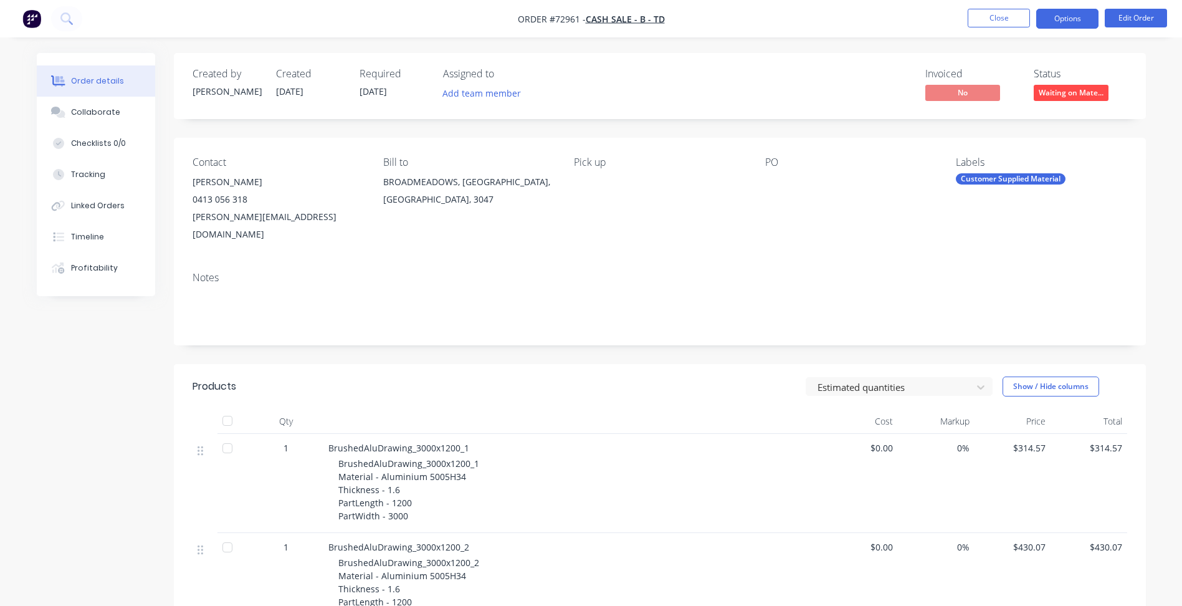
click at [1056, 24] on button "Options" at bounding box center [1067, 19] width 62 height 20
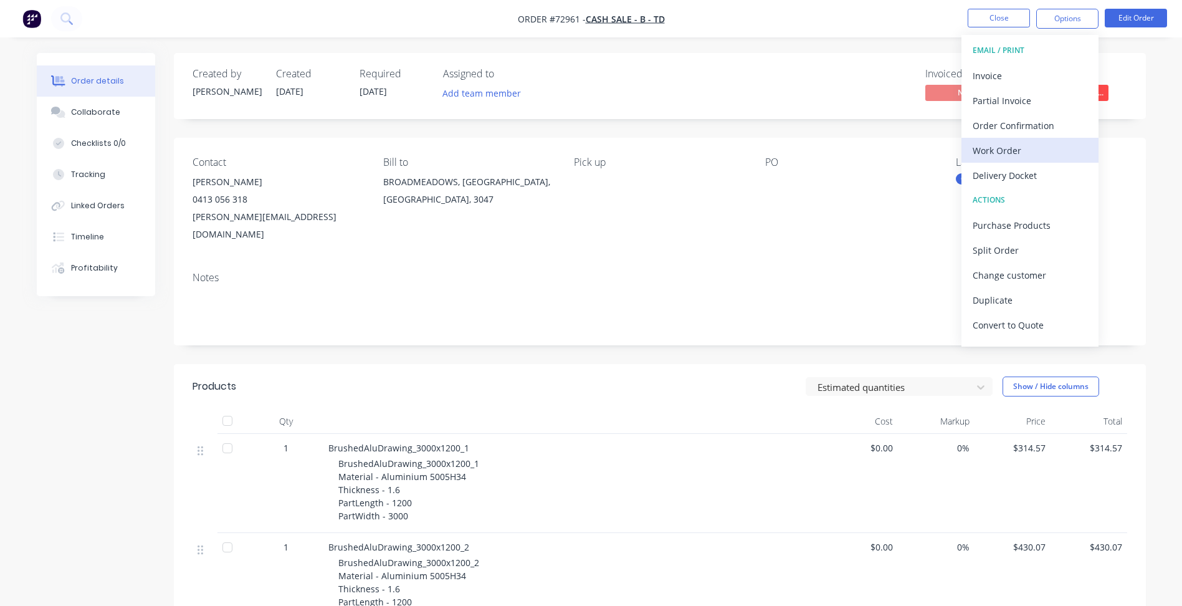
click at [994, 148] on div "Work Order" at bounding box center [1030, 150] width 115 height 18
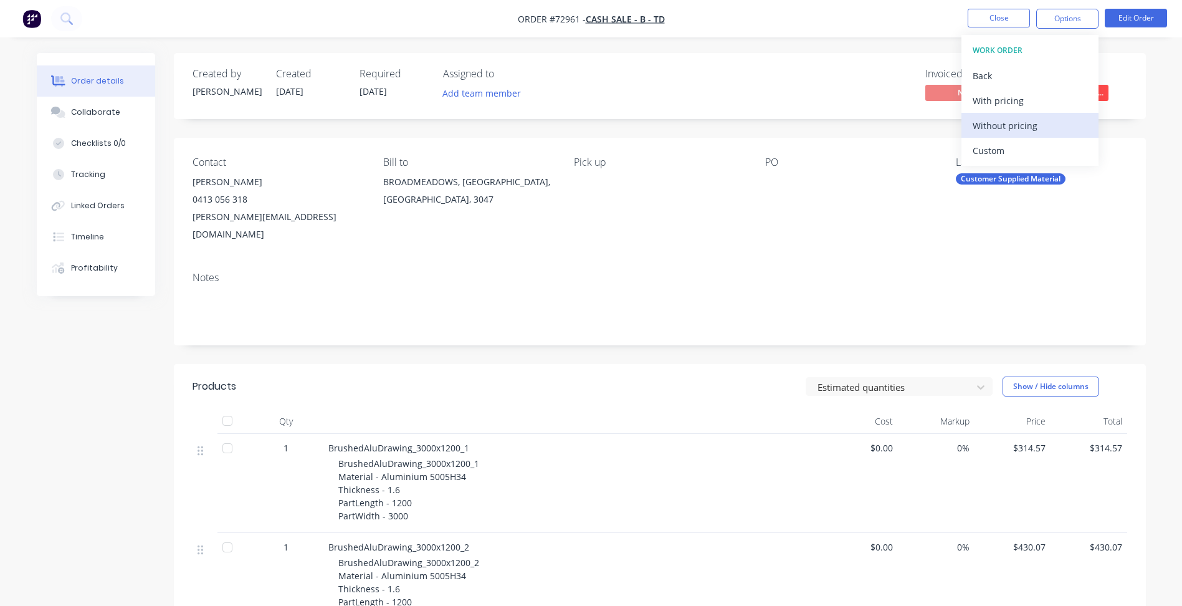
click at [980, 132] on div "Without pricing" at bounding box center [1030, 126] width 115 height 18
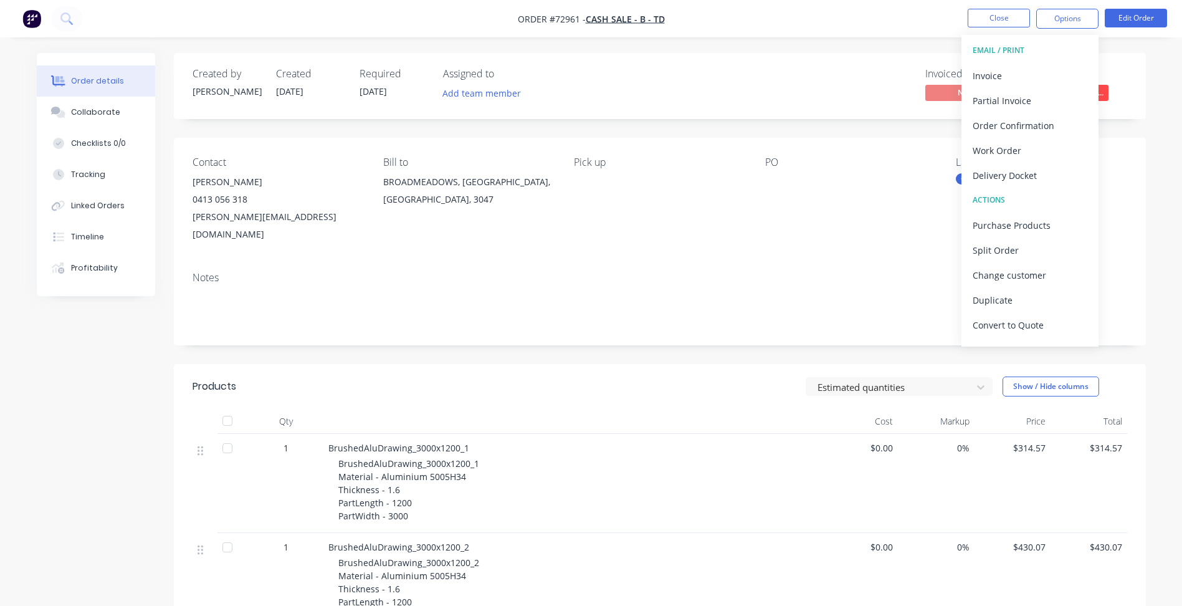
drag, startPoint x: 795, startPoint y: 270, endPoint x: 1068, endPoint y: 154, distance: 296.6
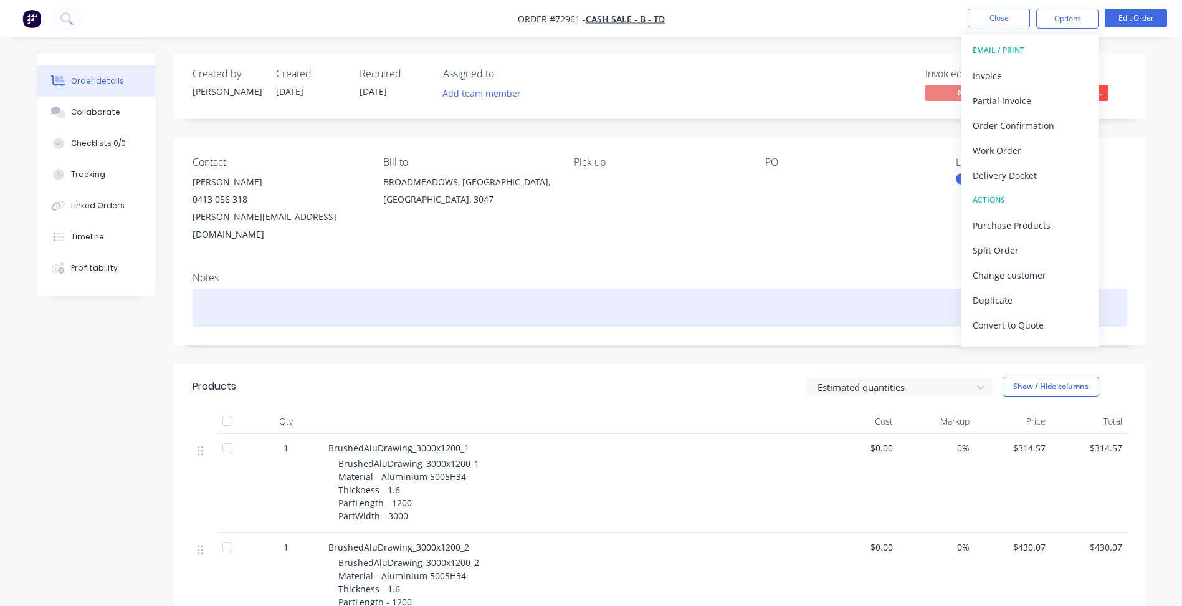
click at [795, 270] on div "Notes" at bounding box center [660, 304] width 972 height 84
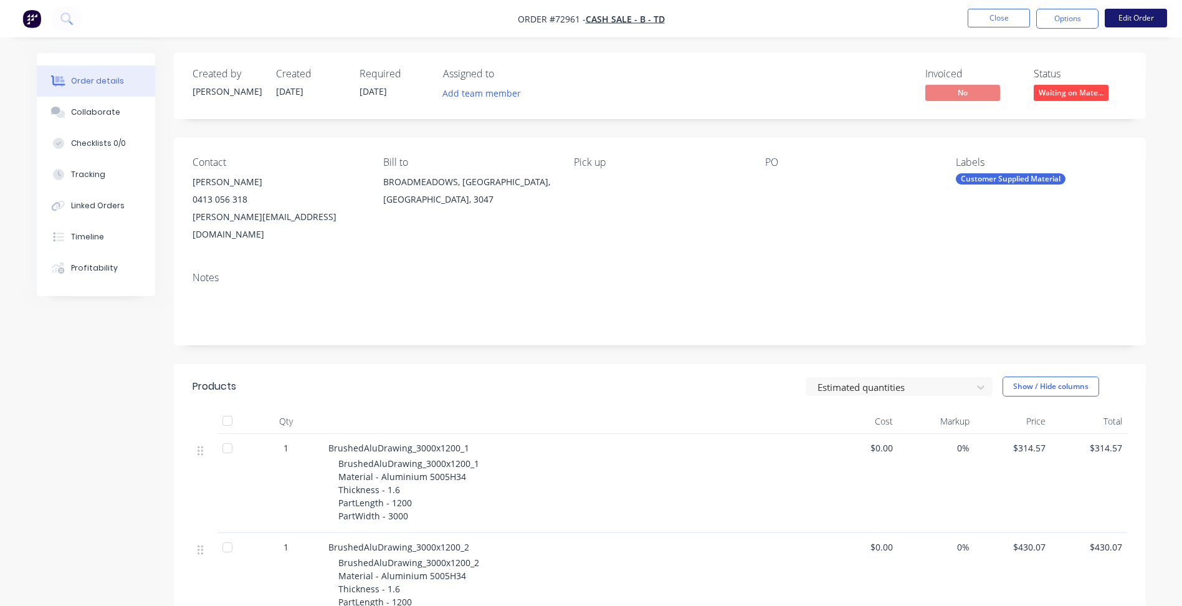
click at [1159, 17] on button "Edit Order" at bounding box center [1136, 18] width 62 height 19
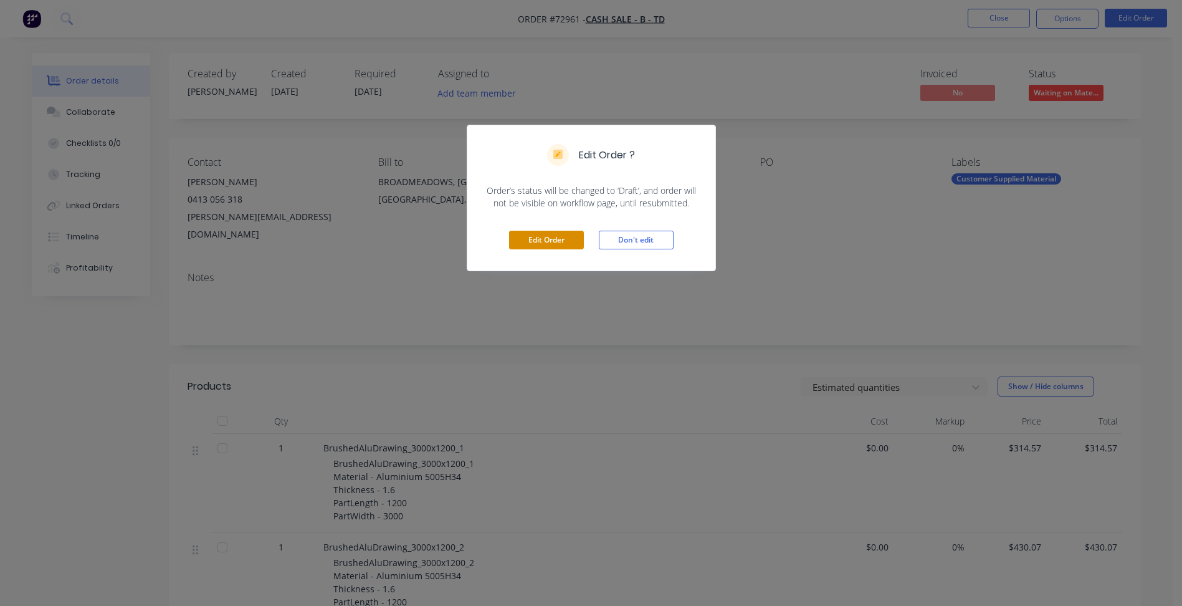
click at [541, 247] on button "Edit Order" at bounding box center [546, 240] width 75 height 19
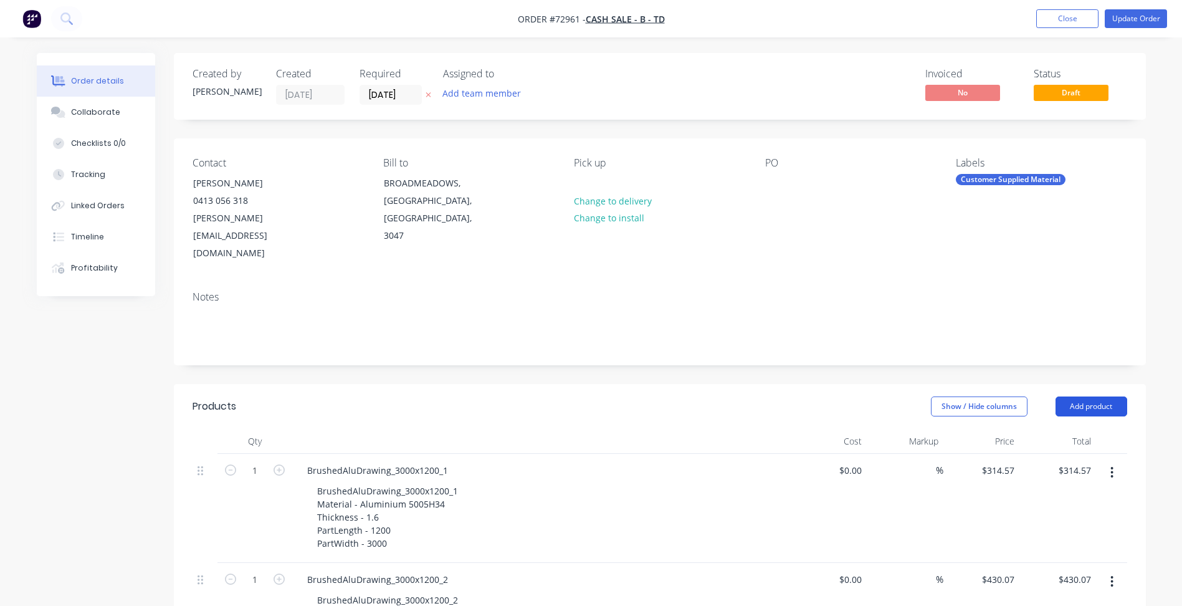
click at [1093, 396] on button "Add product" at bounding box center [1092, 406] width 72 height 20
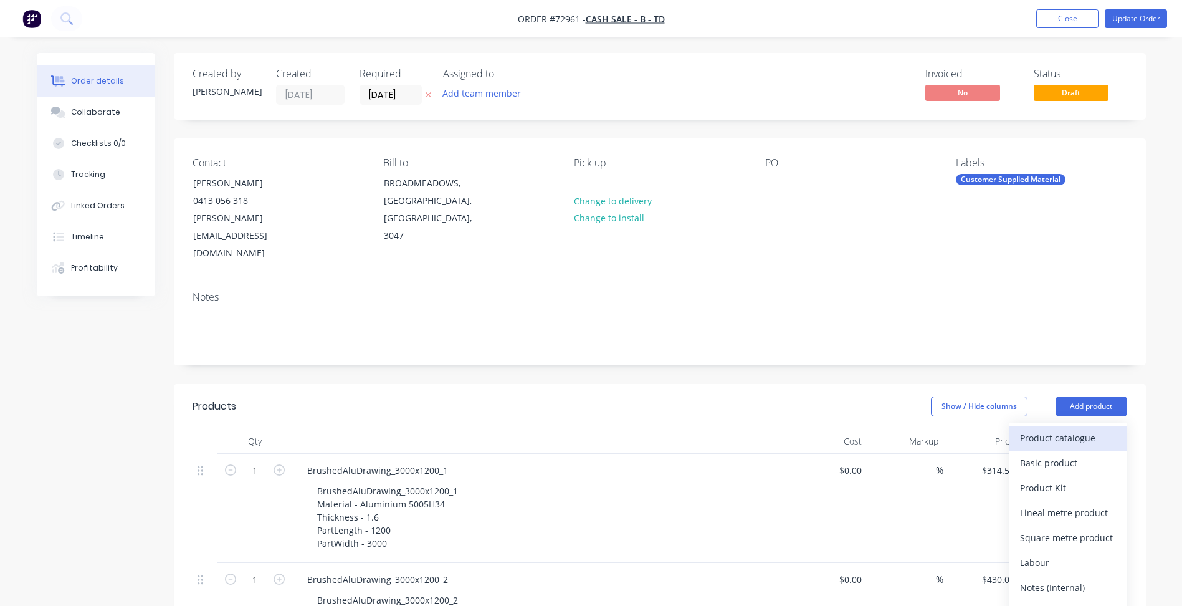
click at [1054, 429] on div "Product catalogue" at bounding box center [1068, 438] width 96 height 18
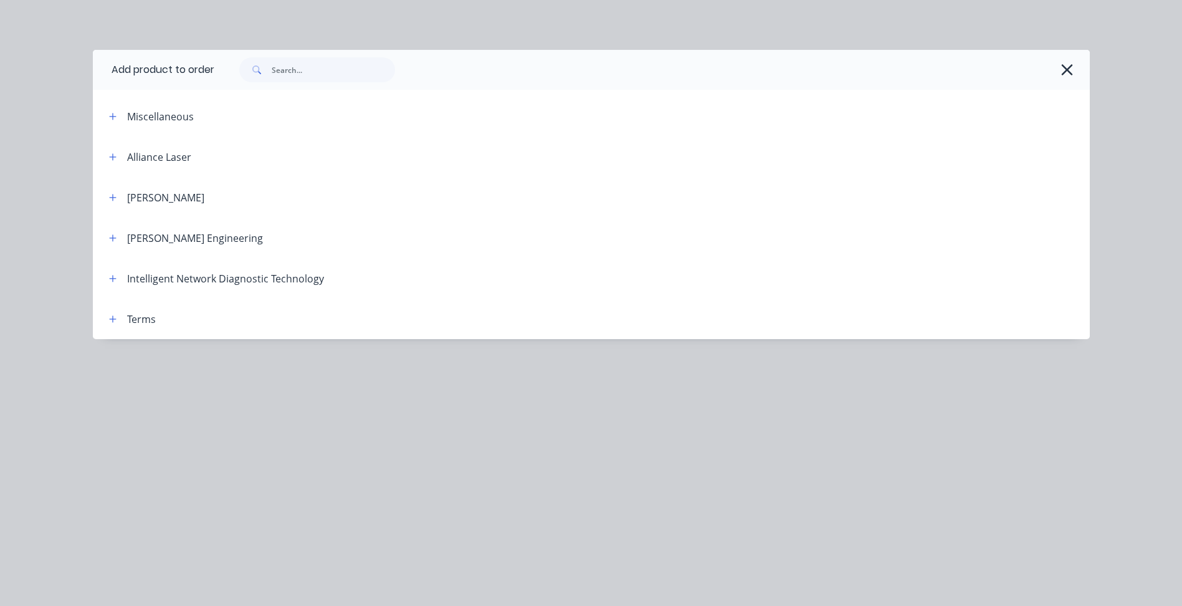
click at [105, 318] on span at bounding box center [113, 319] width 16 height 16
click at [113, 319] on icon "button" at bounding box center [112, 318] width 7 height 7
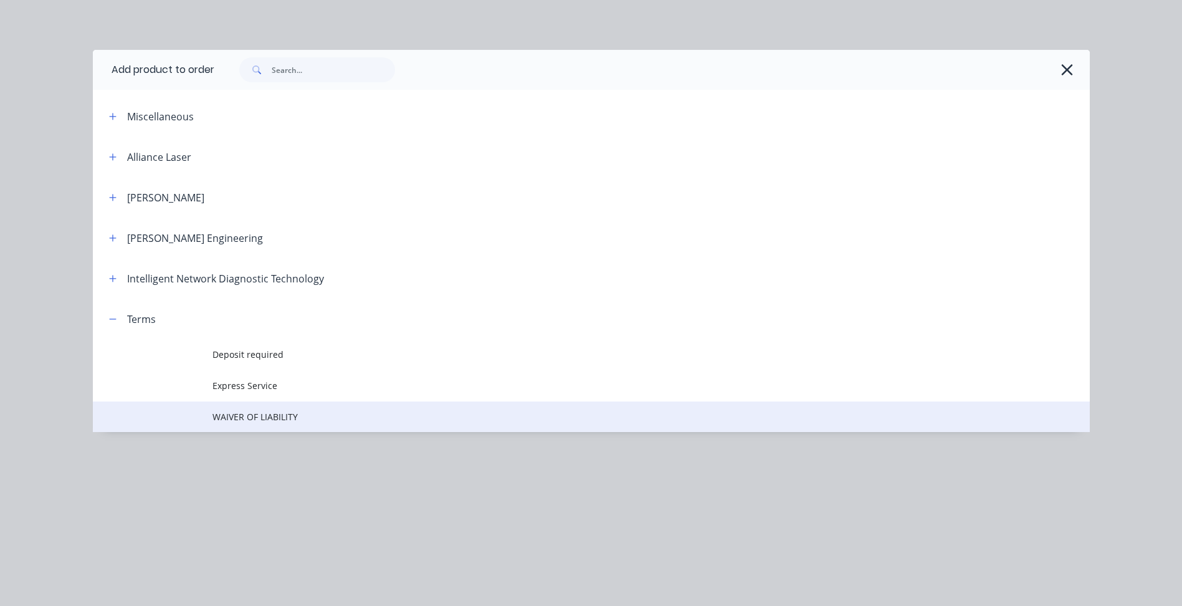
click at [260, 411] on span "WAIVER OF LIABILITY" at bounding box center [564, 416] width 702 height 13
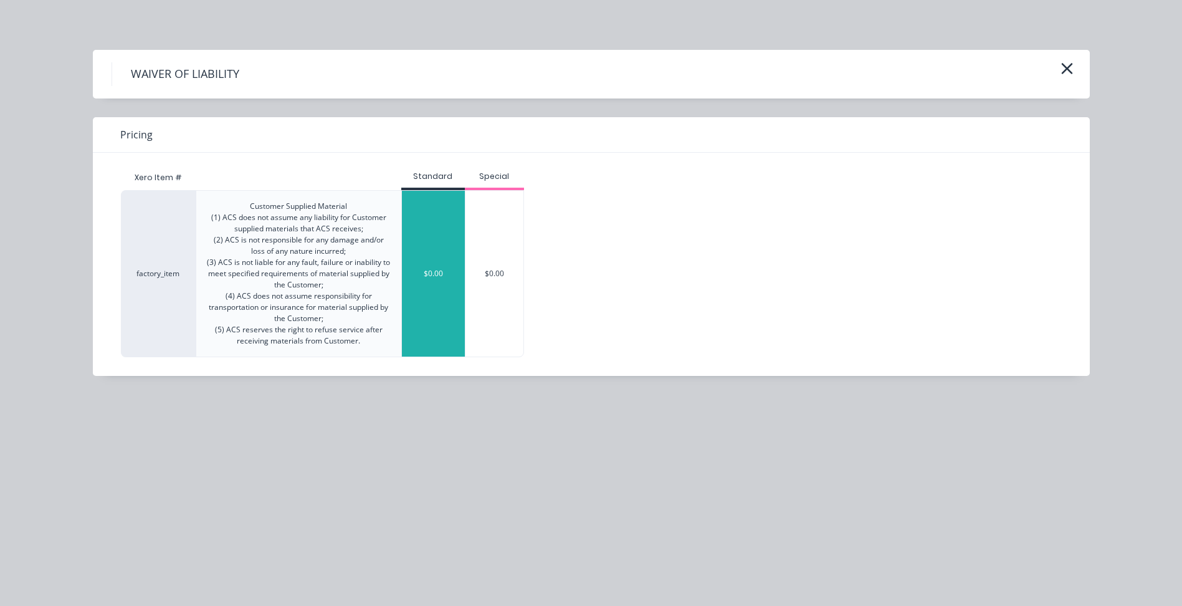
click at [428, 290] on div "$0.00" at bounding box center [433, 274] width 63 height 166
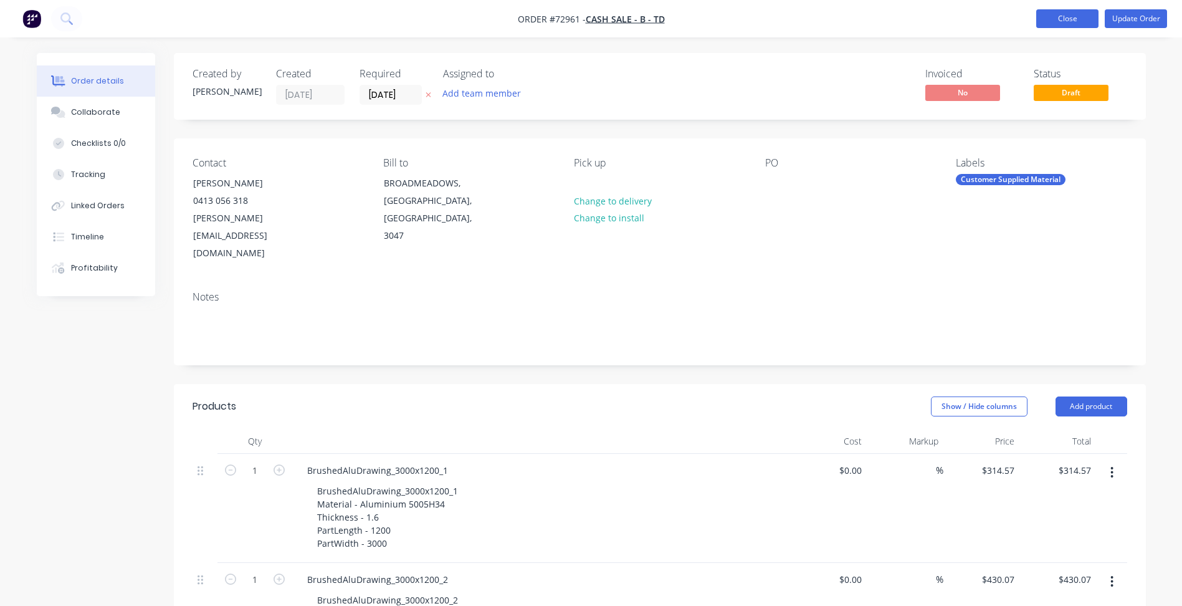
click at [1074, 21] on button "Close" at bounding box center [1067, 18] width 62 height 19
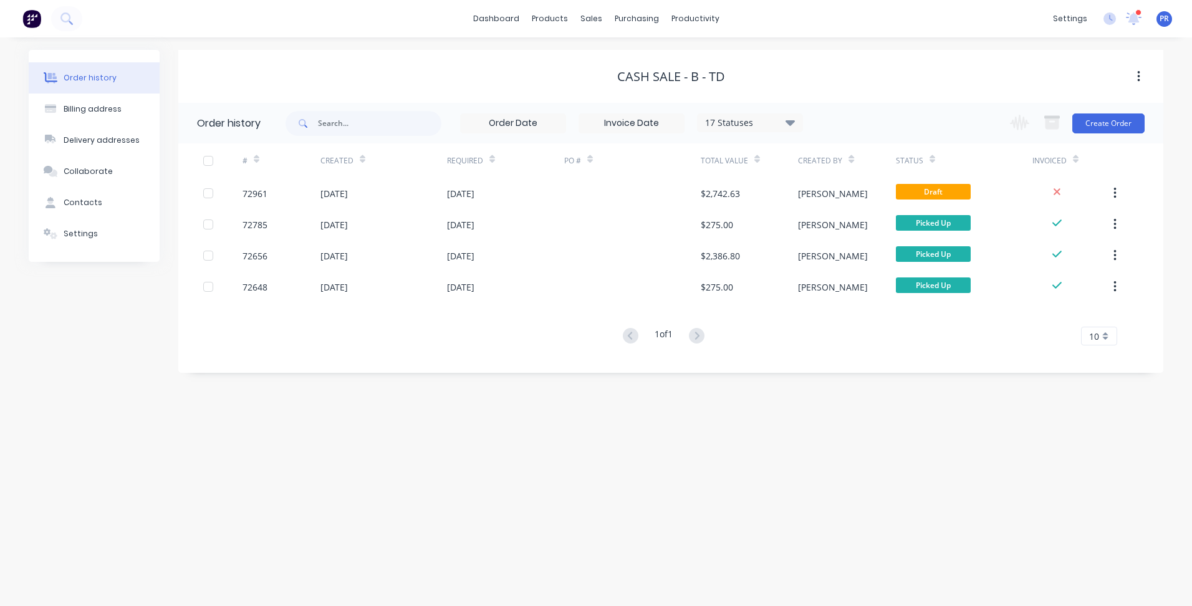
click at [581, 511] on div "Order history Billing address Delivery addresses Collaborate Contacts Settings …" at bounding box center [596, 321] width 1192 height 568
click at [616, 62] on div "Sales Orders" at bounding box center [636, 59] width 51 height 11
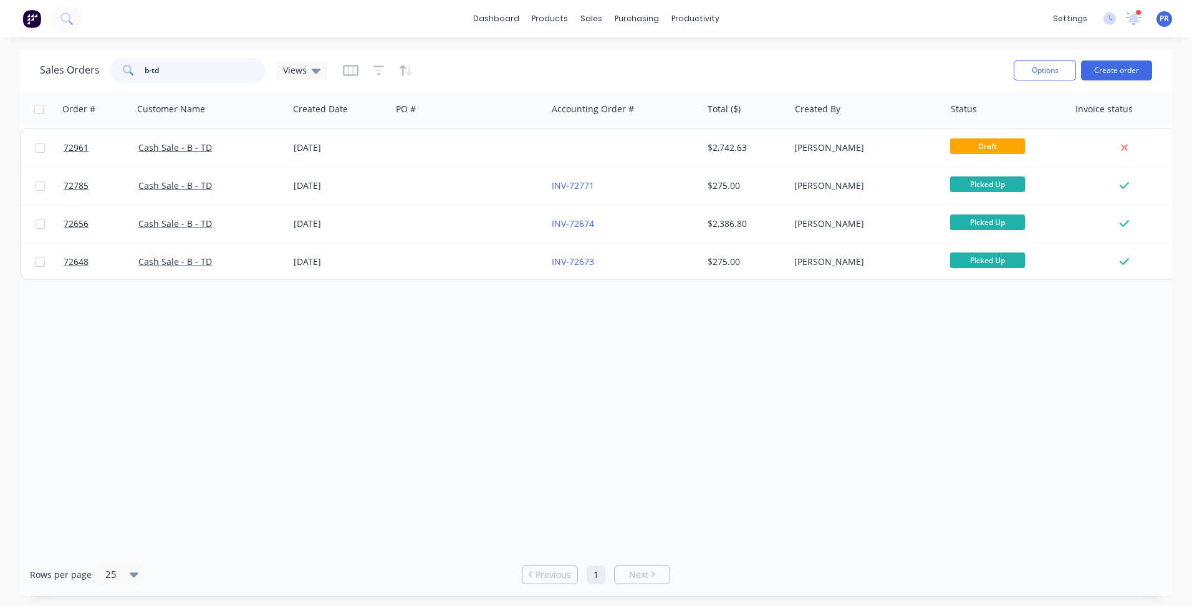
drag, startPoint x: 176, startPoint y: 69, endPoint x: 111, endPoint y: 70, distance: 65.4
click at [146, 70] on input "b-td" at bounding box center [206, 70] width 122 height 25
click at [161, 77] on input "b-td" at bounding box center [206, 70] width 122 height 25
drag, startPoint x: 143, startPoint y: 72, endPoint x: 72, endPoint y: 67, distance: 70.6
click at [92, 70] on div "Sales Orders b-td Views" at bounding box center [184, 70] width 288 height 25
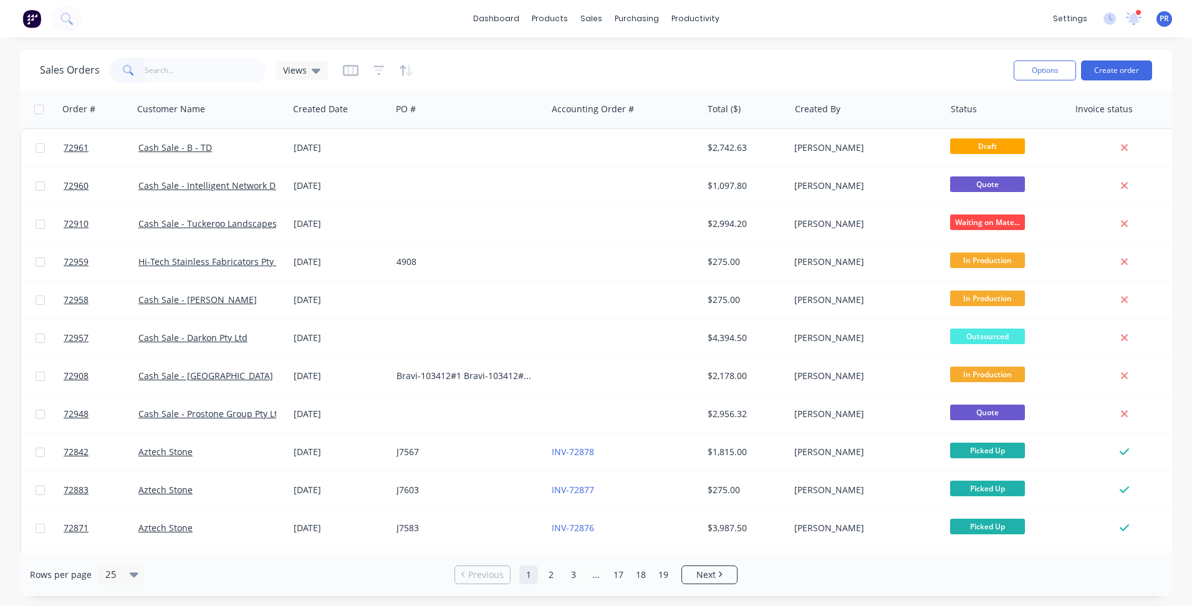
click at [545, 48] on div "dashboard products sales purchasing productivity dashboard products Product Cat…" at bounding box center [596, 303] width 1192 height 606
click at [629, 69] on link "Sales Orders" at bounding box center [656, 59] width 165 height 25
click at [515, 54] on div "Sales Orders Views Options Create order" at bounding box center [596, 70] width 1152 height 41
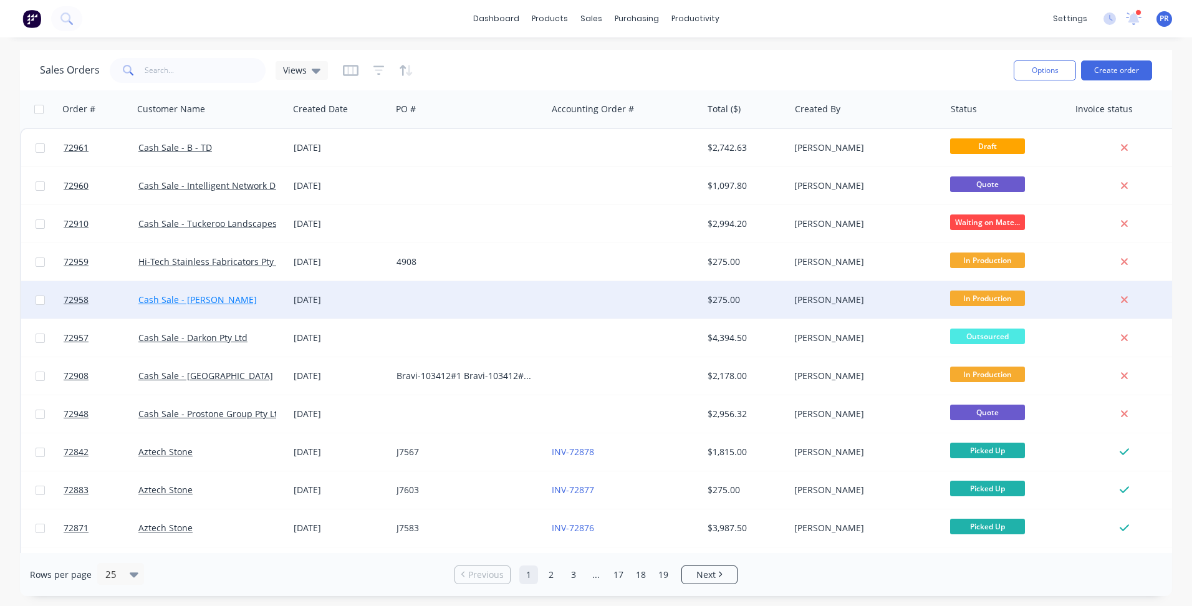
click at [224, 299] on link "Cash Sale - [PERSON_NAME]" at bounding box center [197, 300] width 118 height 12
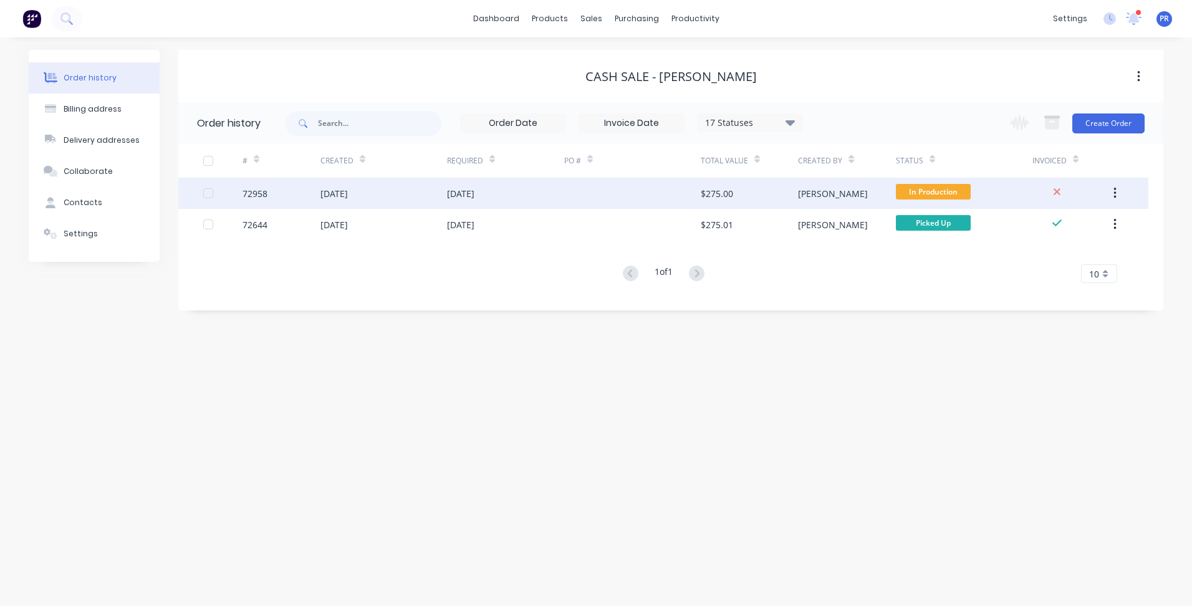
click at [441, 203] on div "[DATE]" at bounding box center [383, 193] width 127 height 31
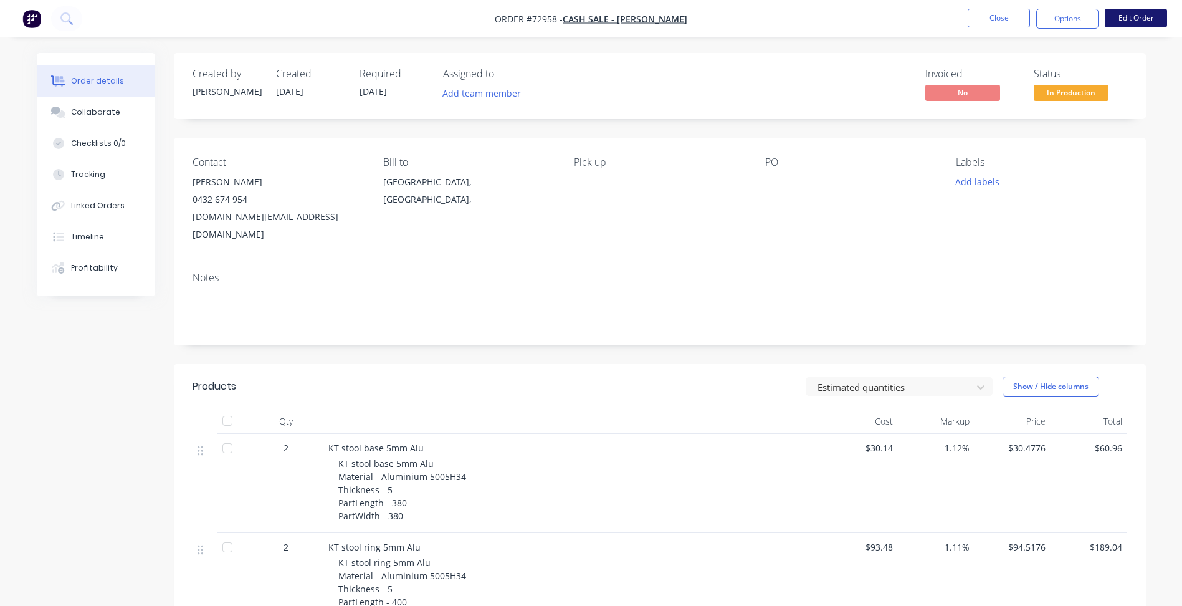
click at [1129, 20] on button "Edit Order" at bounding box center [1136, 18] width 62 height 19
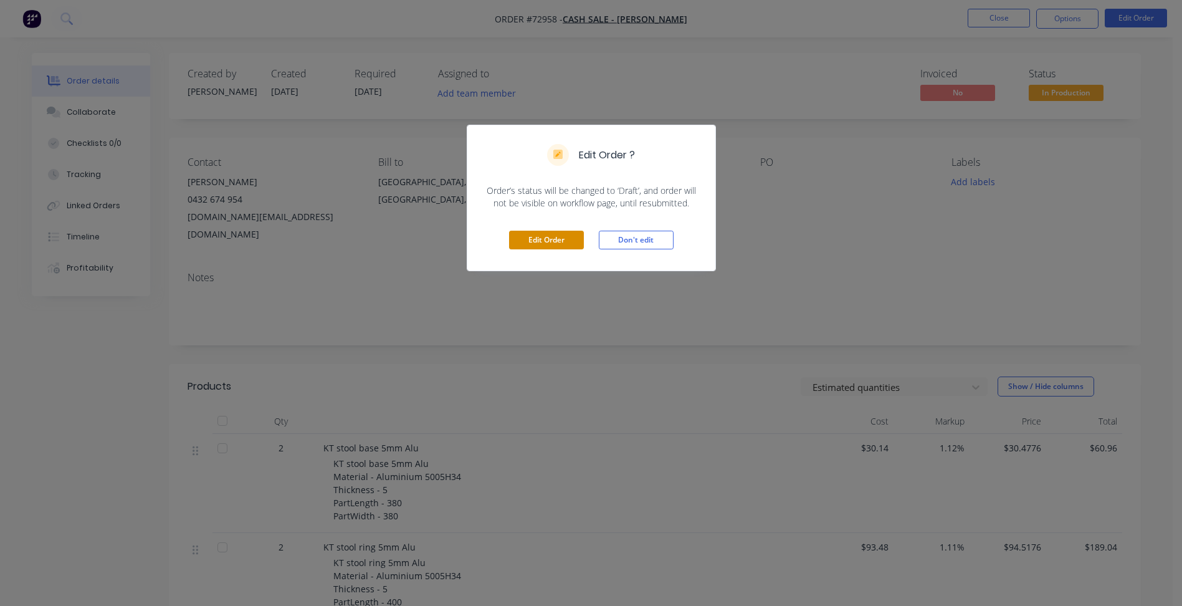
click at [563, 238] on button "Edit Order" at bounding box center [546, 240] width 75 height 19
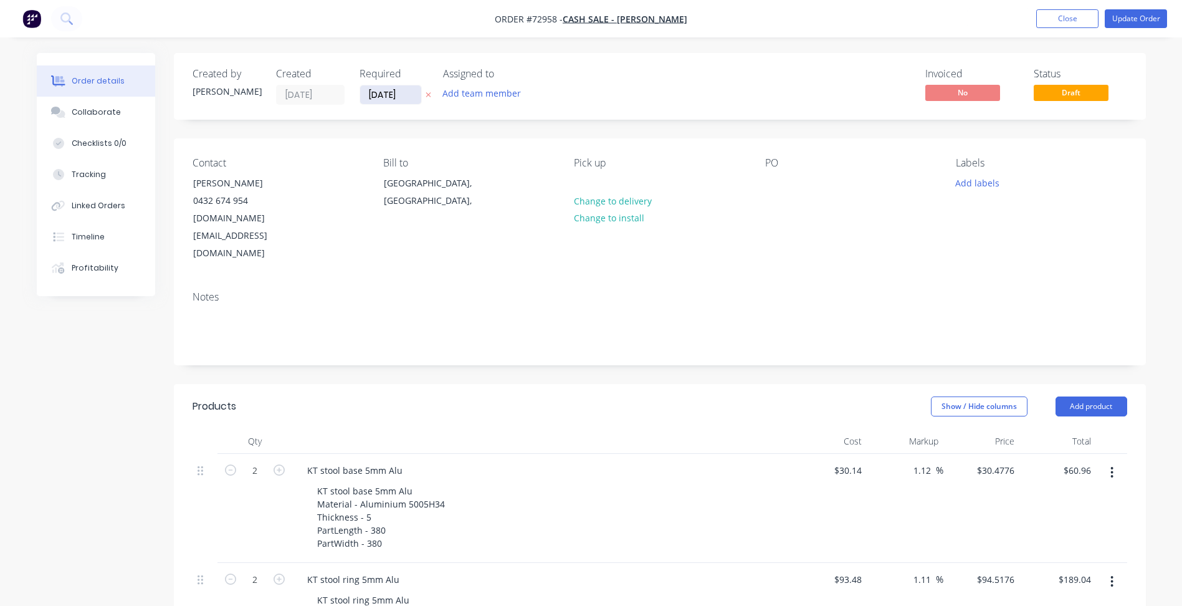
click at [383, 99] on input "[DATE]" at bounding box center [390, 94] width 61 height 19
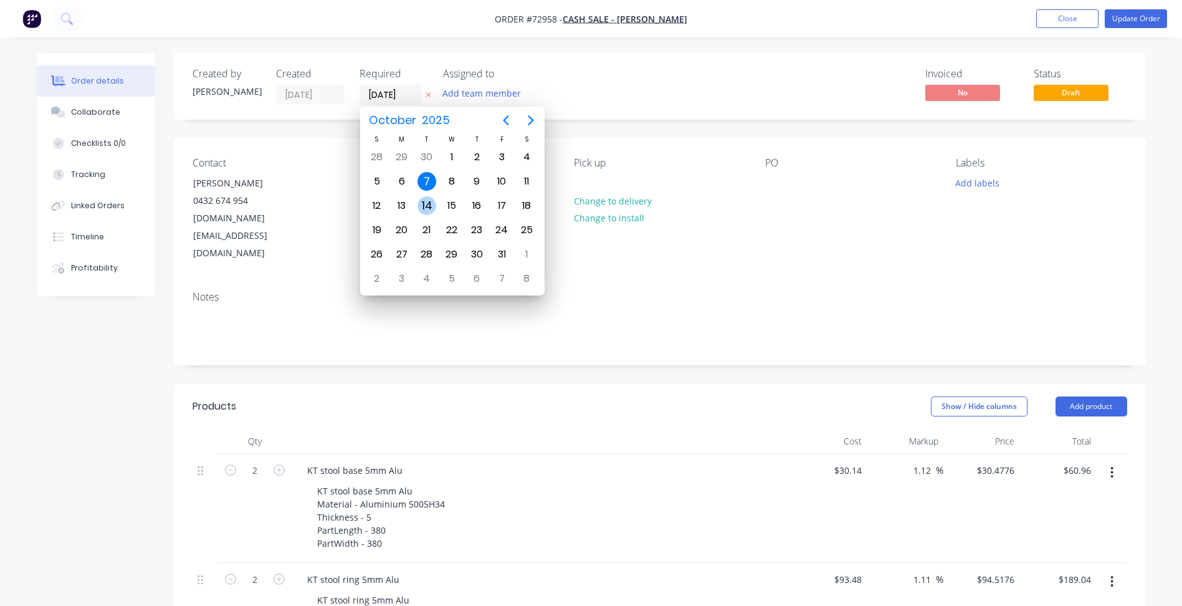
click at [431, 209] on div "14" at bounding box center [427, 205] width 19 height 19
type input "14/10/25"
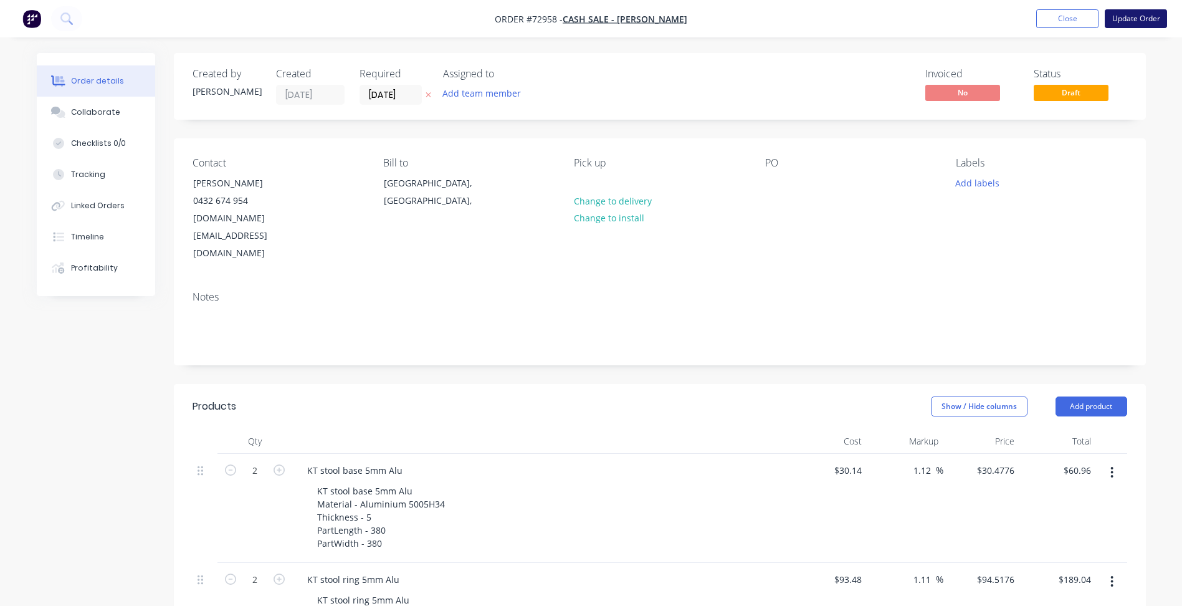
click at [1145, 16] on button "Update Order" at bounding box center [1136, 18] width 62 height 19
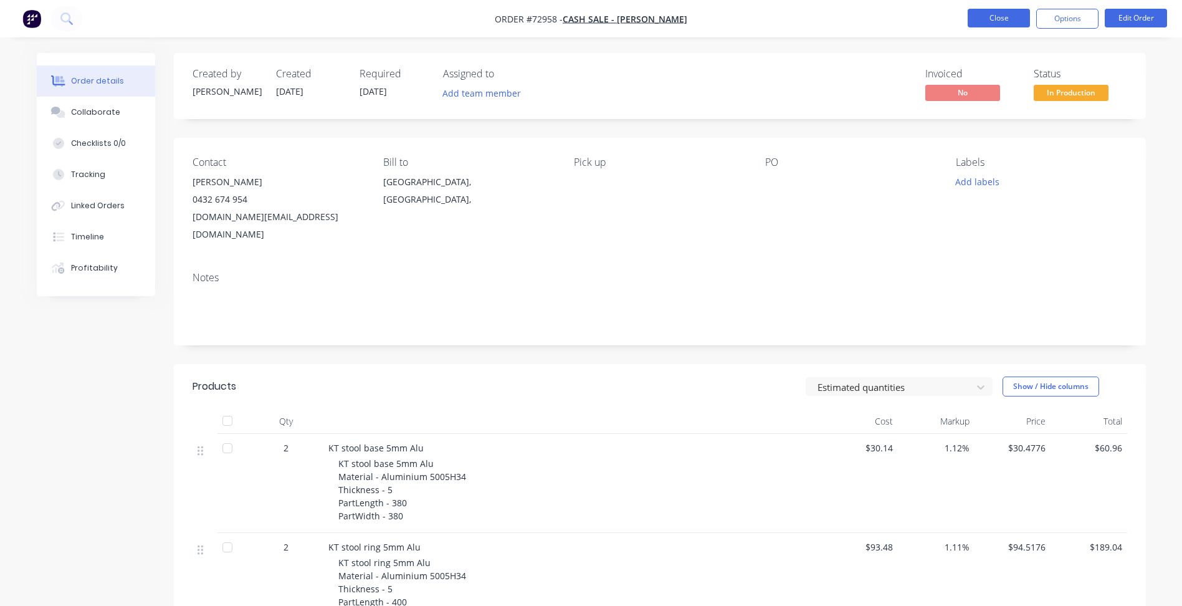
click at [1005, 24] on button "Close" at bounding box center [999, 18] width 62 height 19
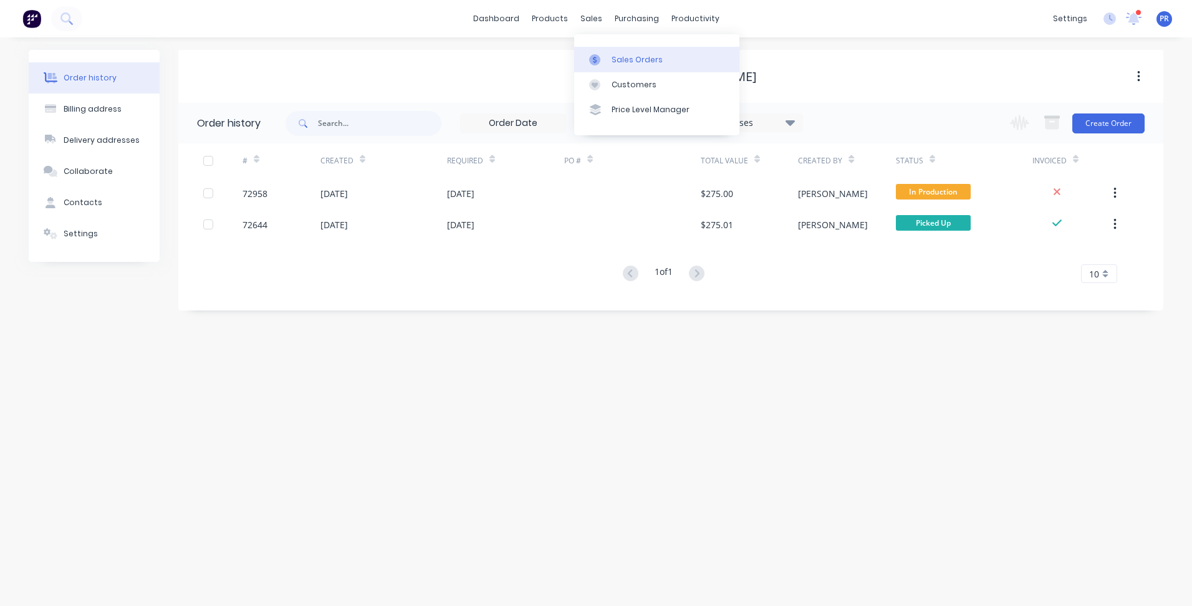
click at [610, 49] on link "Sales Orders" at bounding box center [656, 59] width 165 height 25
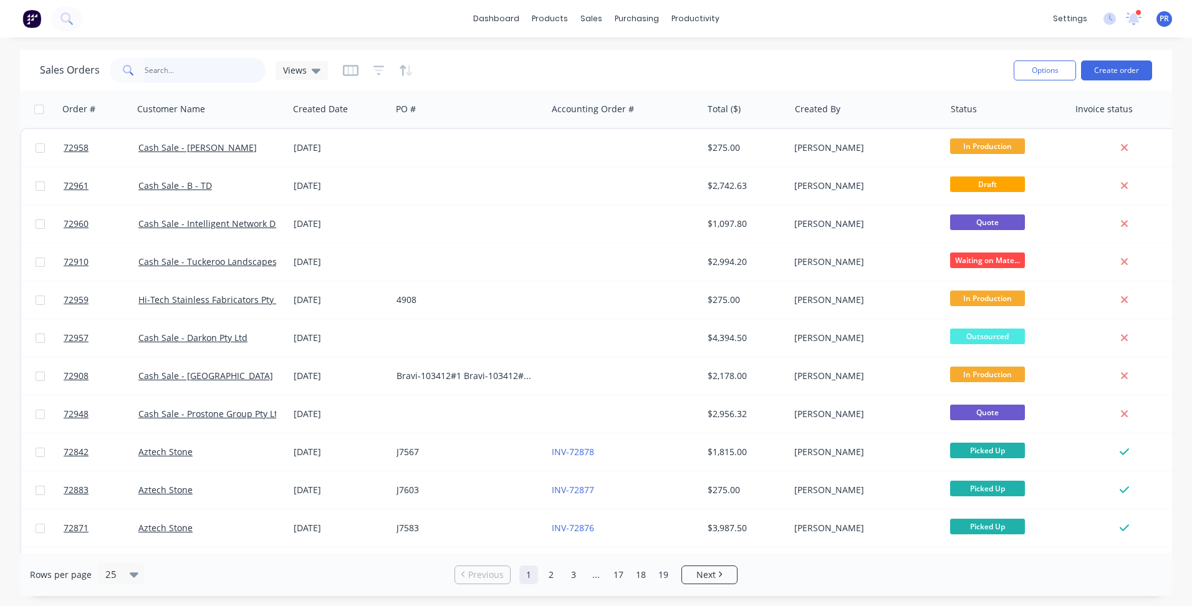
click at [170, 67] on input "text" at bounding box center [206, 70] width 122 height 25
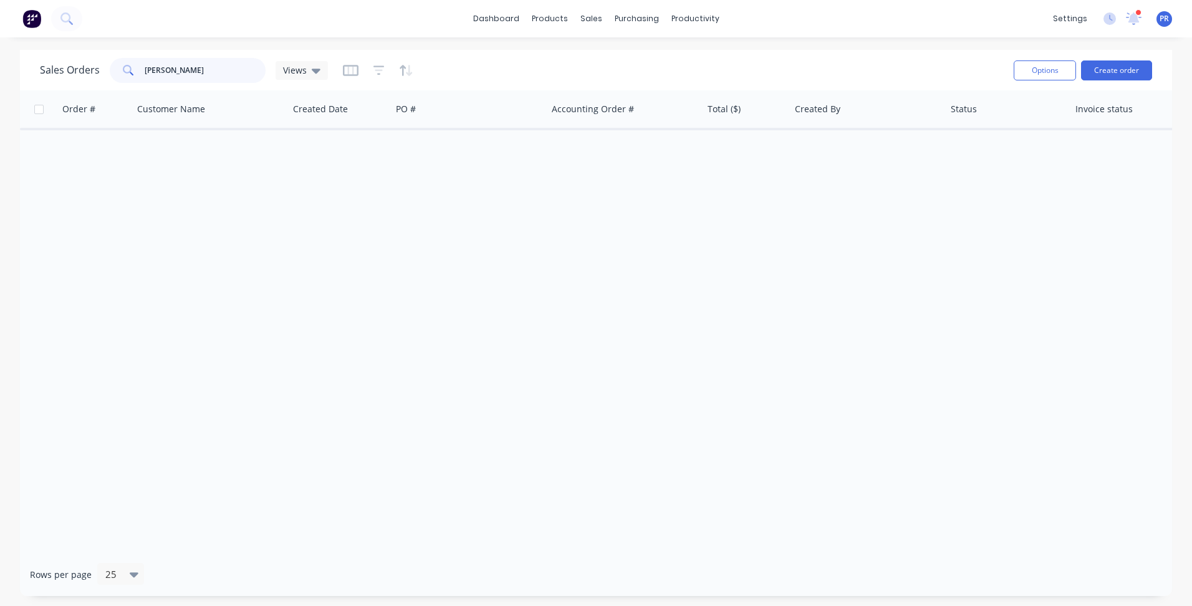
drag, startPoint x: 175, startPoint y: 72, endPoint x: 65, endPoint y: 73, distance: 109.7
click at [84, 72] on div "Sales Orders tetlow Views" at bounding box center [184, 70] width 288 height 25
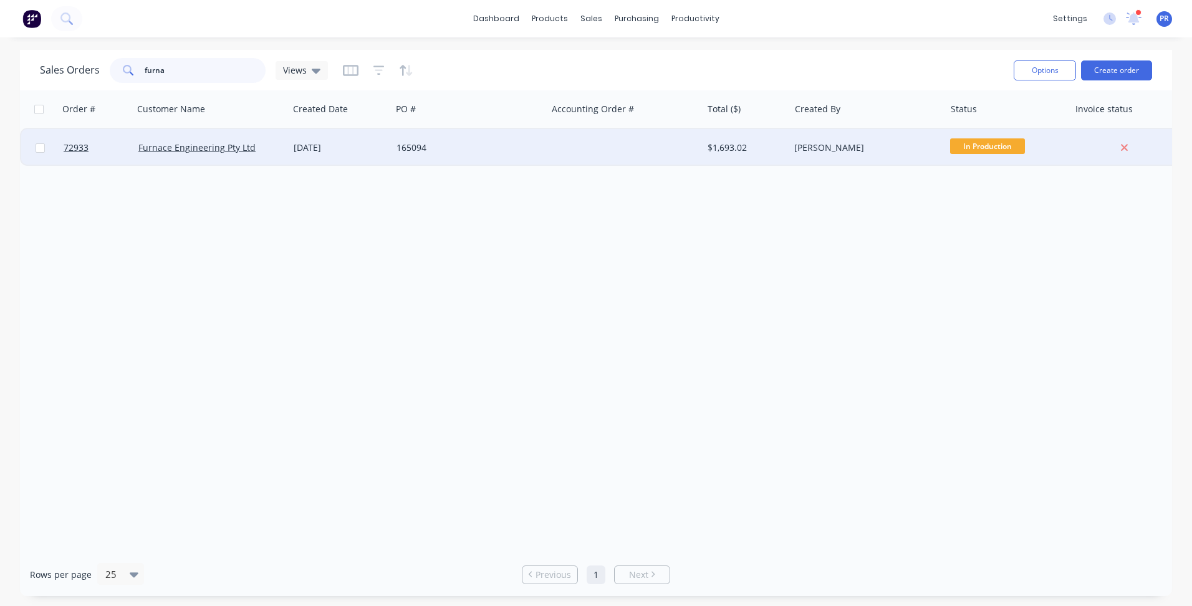
type input "furna"
click at [257, 143] on div "Furnace Engineering Pty Ltd" at bounding box center [207, 147] width 138 height 12
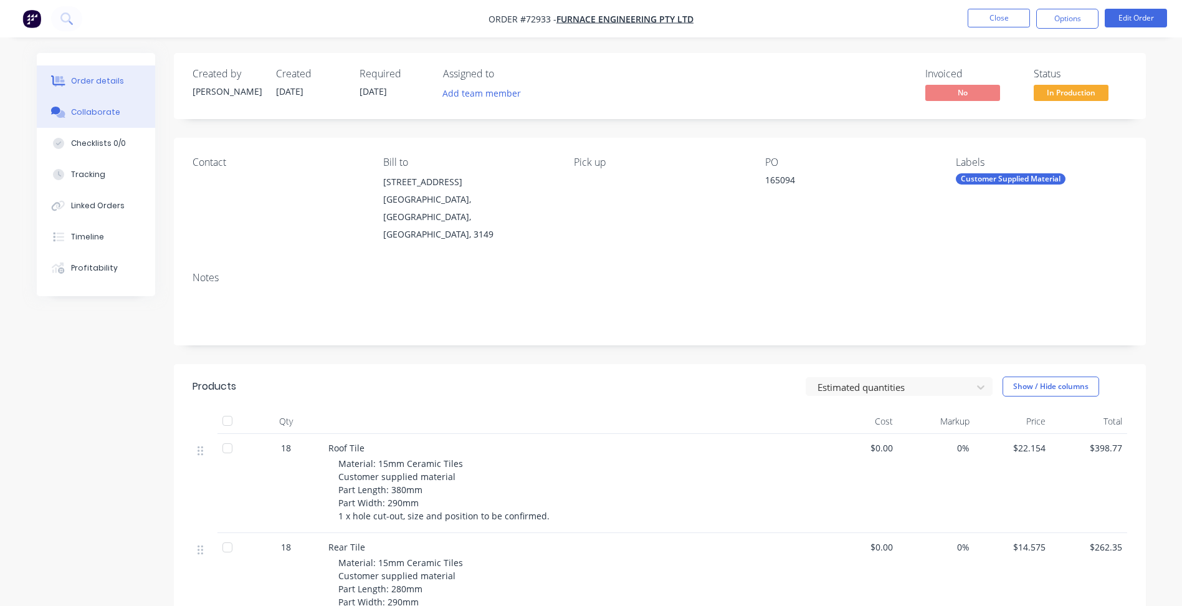
click at [100, 111] on div "Collaborate" at bounding box center [95, 112] width 49 height 11
